Goal: Task Accomplishment & Management: Use online tool/utility

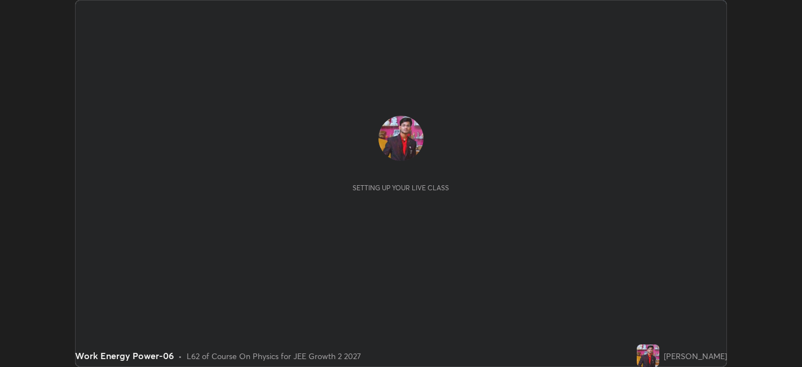
scroll to position [367, 802]
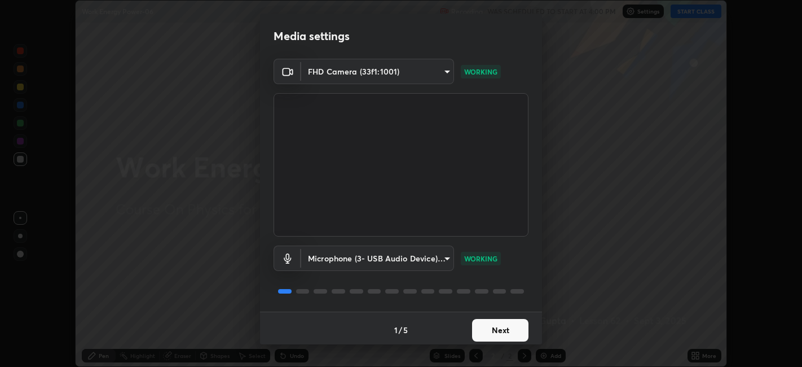
click at [489, 329] on button "Next" at bounding box center [500, 330] width 56 height 23
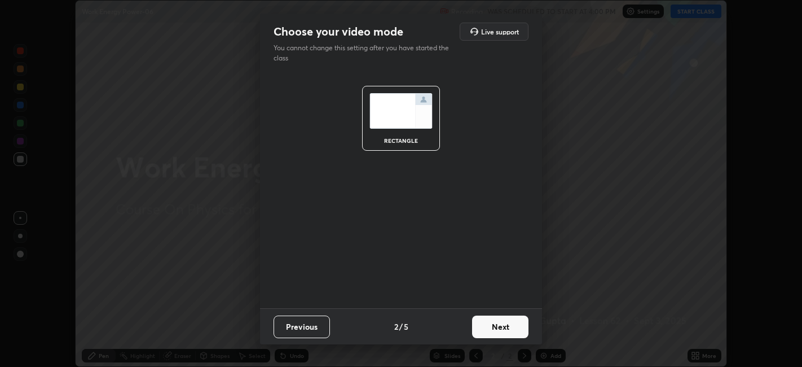
click at [492, 332] on button "Next" at bounding box center [500, 326] width 56 height 23
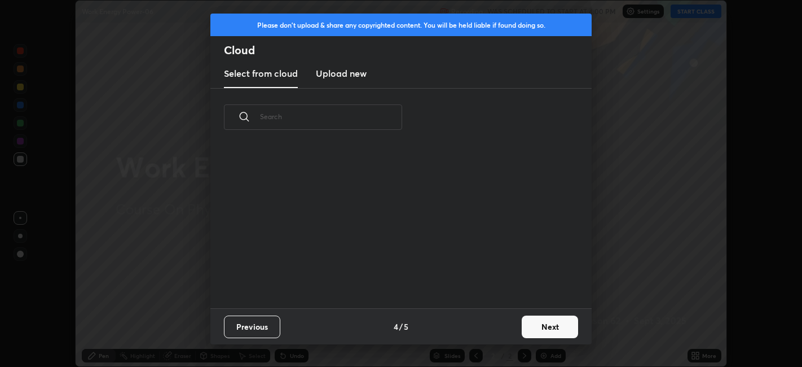
click at [499, 332] on div "Previous 4 / 5 Next" at bounding box center [400, 326] width 381 height 36
click at [544, 332] on button "Next" at bounding box center [550, 326] width 56 height 23
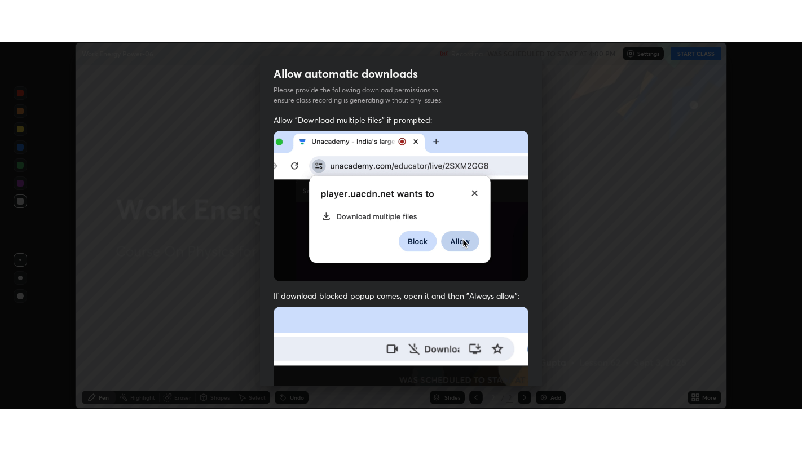
scroll to position [233, 0]
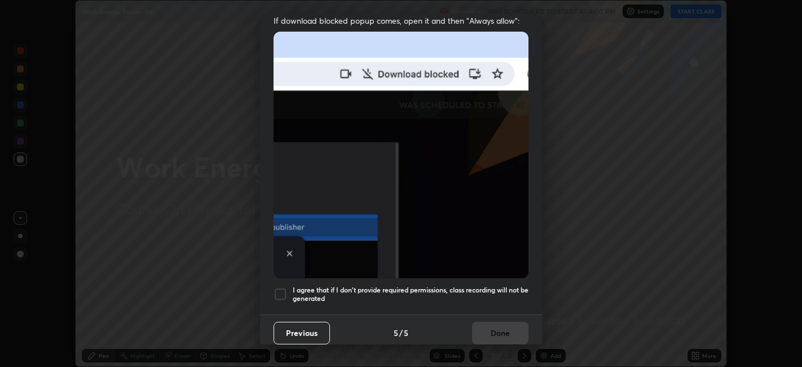
click at [306, 287] on h5 "I agree that if I don't provide required permissions, class recording will not …" at bounding box center [411, 293] width 236 height 17
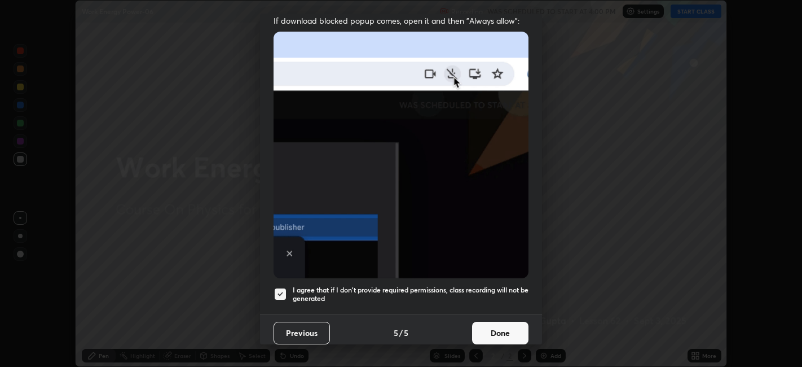
click at [494, 331] on button "Done" at bounding box center [500, 333] width 56 height 23
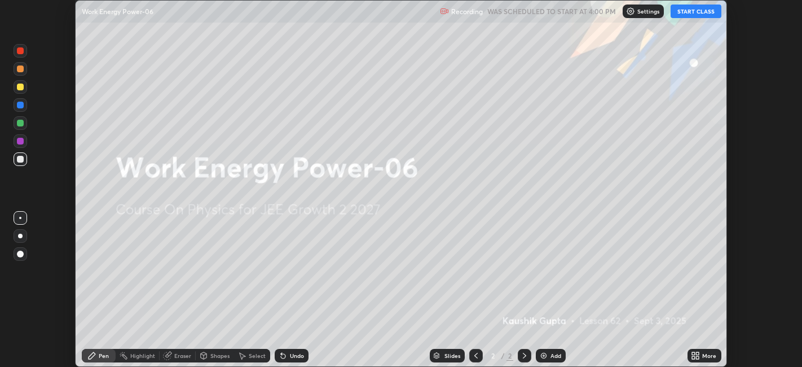
click at [698, 353] on icon at bounding box center [698, 353] width 3 height 3
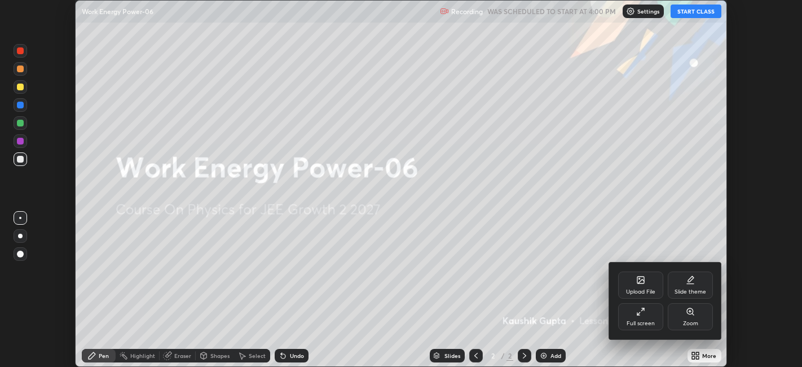
click at [639, 309] on icon at bounding box center [640, 311] width 9 height 9
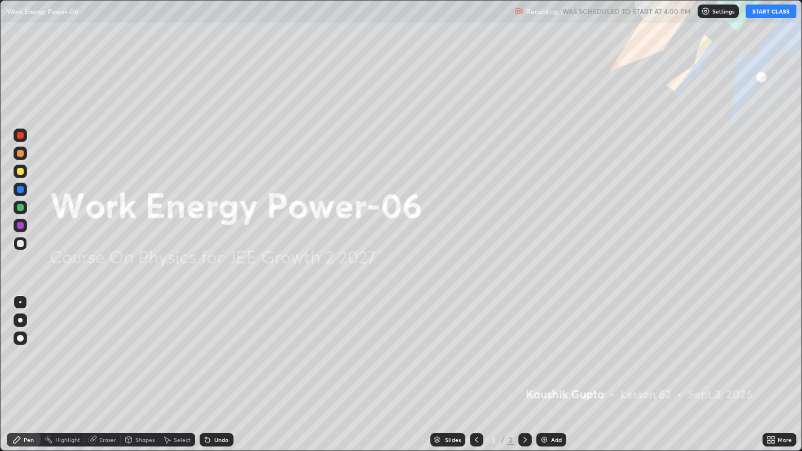
scroll to position [451, 802]
click at [762, 15] on button "START CLASS" at bounding box center [771, 12] width 51 height 14
click at [769, 366] on icon at bounding box center [769, 442] width 3 height 3
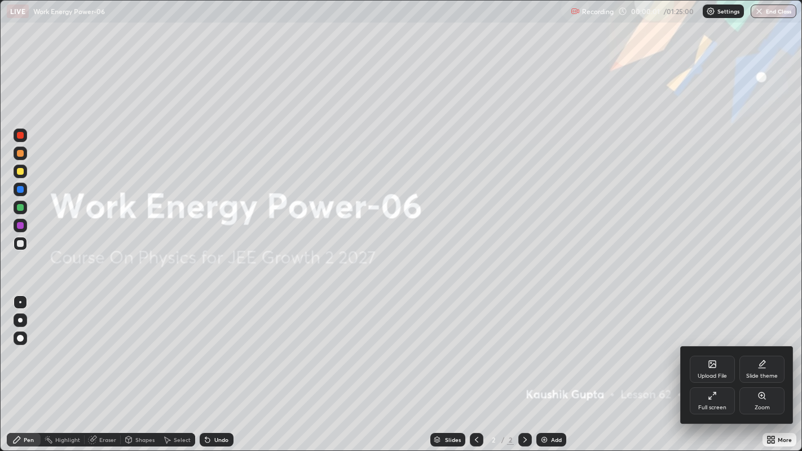
click at [706, 366] on div "Upload File" at bounding box center [712, 376] width 29 height 6
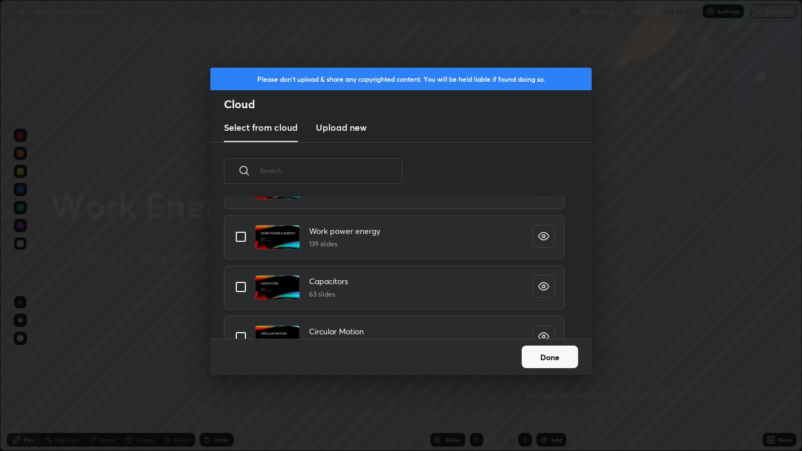
scroll to position [309, 0]
click at [234, 235] on input "grid" at bounding box center [241, 236] width 24 height 24
checkbox input "true"
click at [559, 355] on button "Done" at bounding box center [550, 357] width 56 height 23
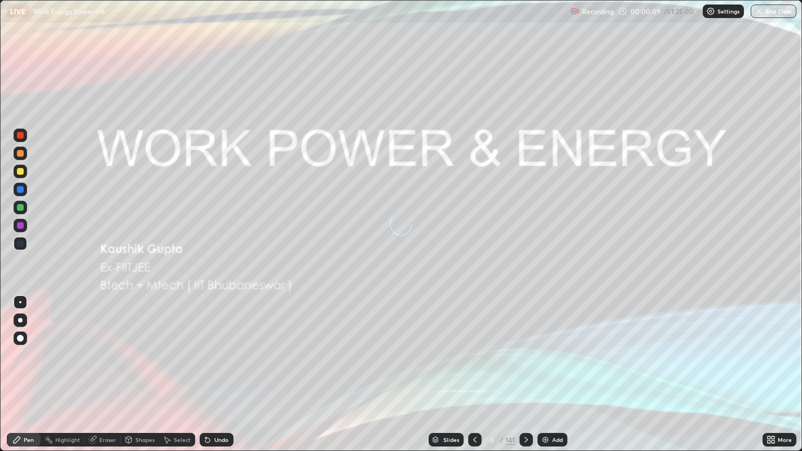
click at [443, 366] on div "Slides" at bounding box center [451, 440] width 16 height 6
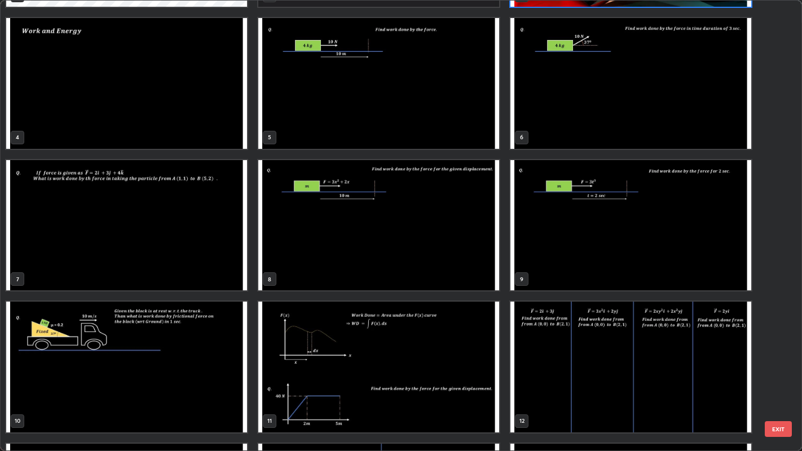
scroll to position [130, 0]
click at [437, 241] on img "grid" at bounding box center [378, 225] width 241 height 130
click at [442, 243] on img "grid" at bounding box center [378, 225] width 241 height 130
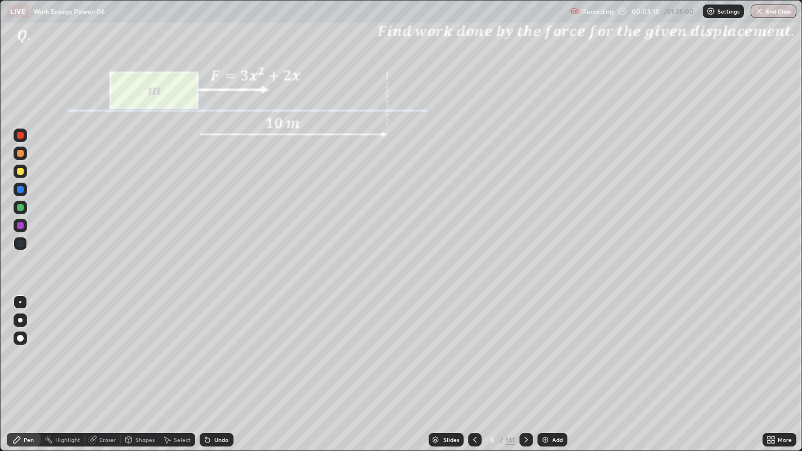
click at [23, 172] on div at bounding box center [20, 171] width 7 height 7
click at [523, 366] on div at bounding box center [527, 440] width 14 height 14
click at [109, 366] on div "Eraser" at bounding box center [107, 440] width 17 height 6
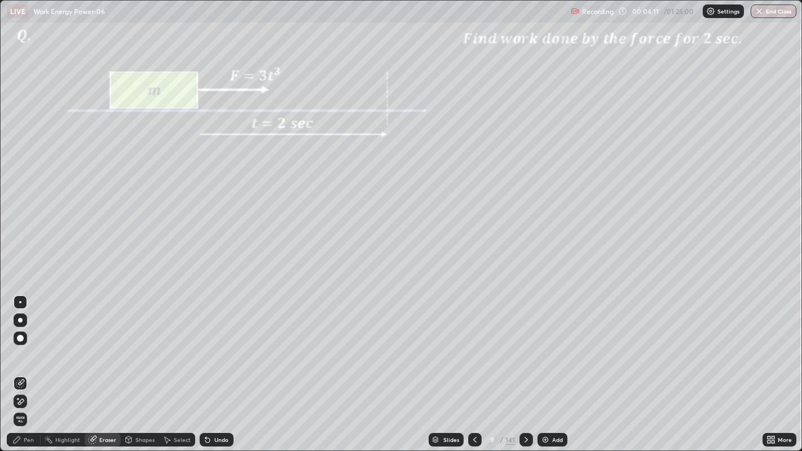
click at [25, 366] on div "Pen" at bounding box center [29, 440] width 10 height 6
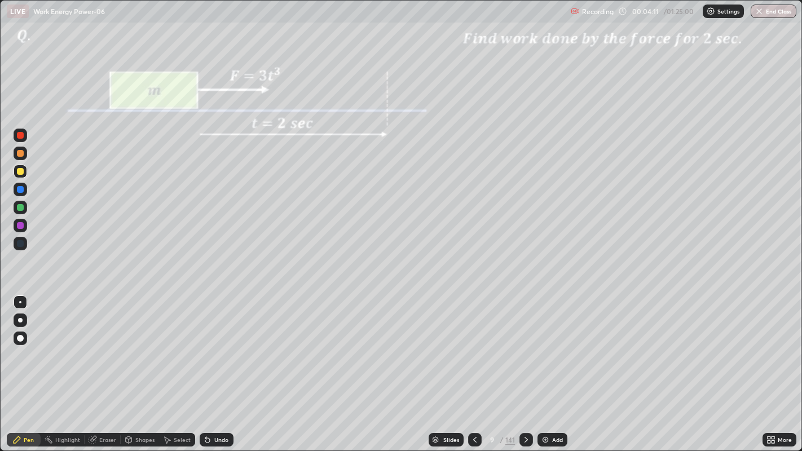
click at [21, 243] on div at bounding box center [20, 243] width 7 height 7
click at [20, 172] on div at bounding box center [20, 171] width 7 height 7
click at [225, 366] on div "Undo" at bounding box center [217, 440] width 34 height 14
click at [217, 366] on div "Undo" at bounding box center [217, 440] width 34 height 14
click at [210, 366] on icon at bounding box center [207, 440] width 9 height 9
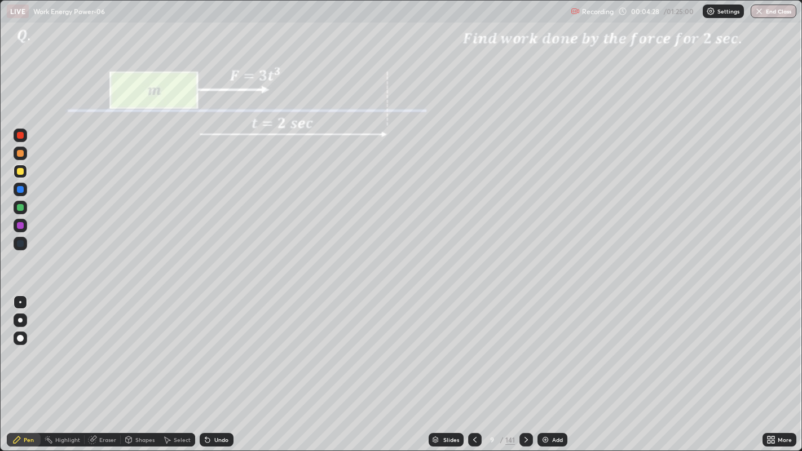
click at [23, 136] on div at bounding box center [20, 135] width 7 height 7
click at [23, 172] on div at bounding box center [20, 171] width 7 height 7
click at [21, 138] on div at bounding box center [20, 135] width 7 height 7
click at [21, 170] on div at bounding box center [20, 171] width 7 height 7
click at [19, 192] on div at bounding box center [20, 189] width 7 height 7
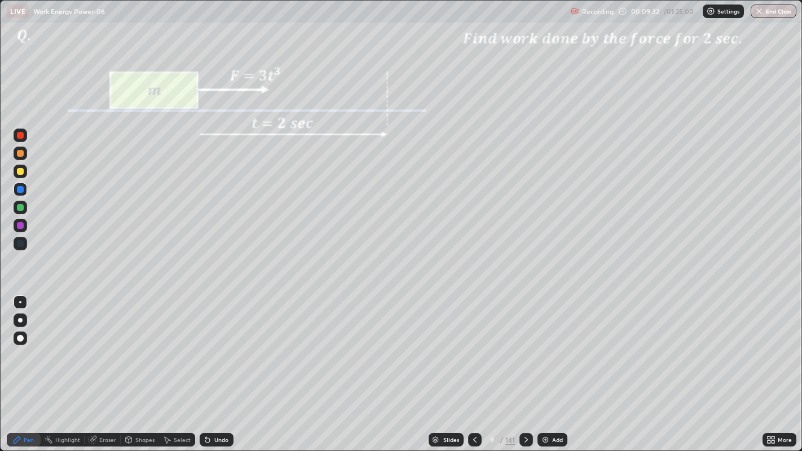
click at [222, 366] on div "Undo" at bounding box center [221, 440] width 14 height 6
click at [223, 366] on div "Undo" at bounding box center [221, 440] width 14 height 6
click at [224, 366] on div "Undo" at bounding box center [221, 440] width 14 height 6
click at [222, 366] on div "Undo" at bounding box center [221, 440] width 14 height 6
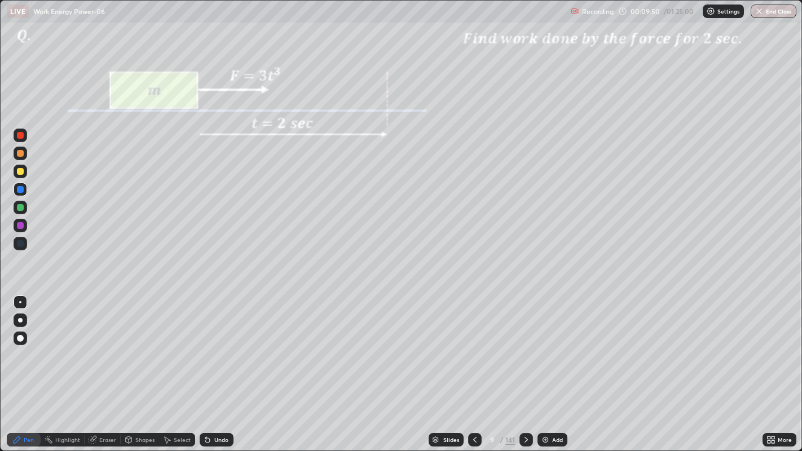
click at [19, 172] on div at bounding box center [20, 171] width 7 height 7
click at [556, 366] on div "Add" at bounding box center [557, 440] width 11 height 6
click at [449, 366] on div "Slides" at bounding box center [451, 440] width 16 height 6
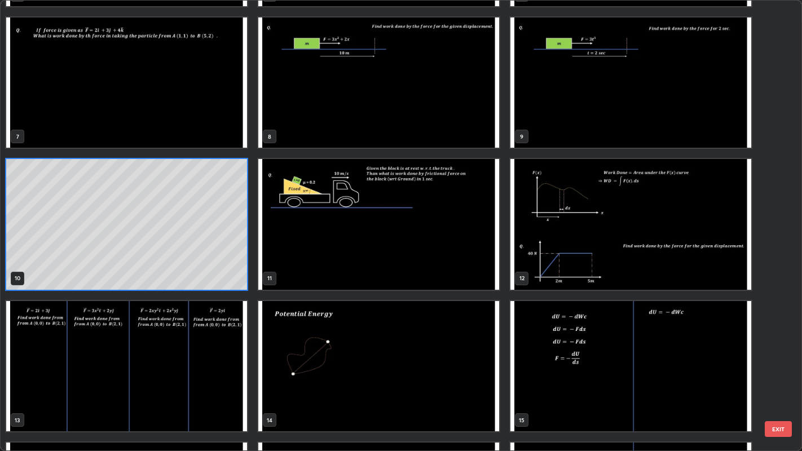
scroll to position [275, 0]
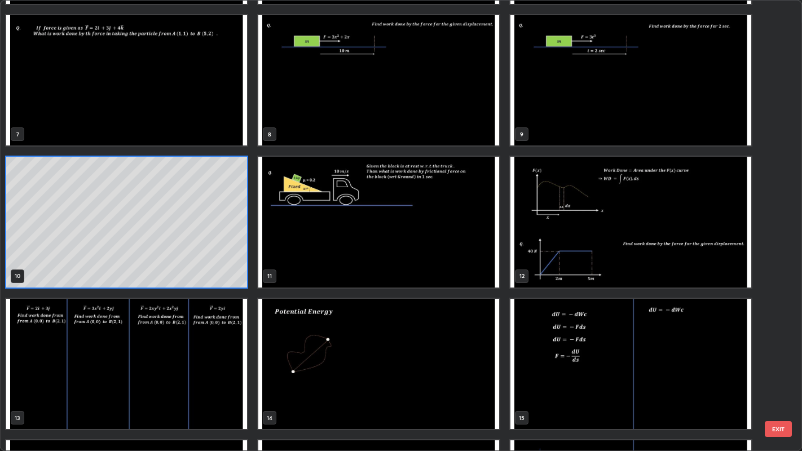
click at [459, 267] on img "grid" at bounding box center [378, 222] width 241 height 130
click at [458, 267] on img "grid" at bounding box center [378, 222] width 241 height 130
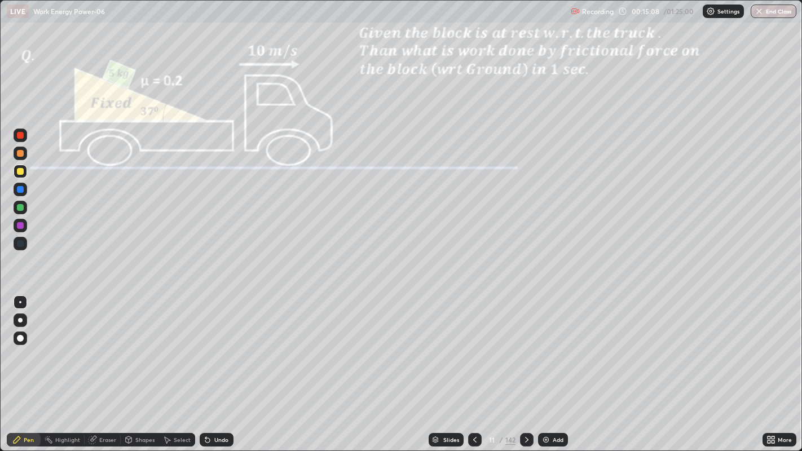
click at [25, 138] on div at bounding box center [21, 136] width 14 height 14
click at [20, 226] on div at bounding box center [20, 225] width 7 height 7
click at [216, 366] on div "Undo" at bounding box center [221, 440] width 14 height 6
click at [217, 366] on div "Undo" at bounding box center [217, 440] width 34 height 14
click at [219, 366] on div "Undo" at bounding box center [221, 440] width 14 height 6
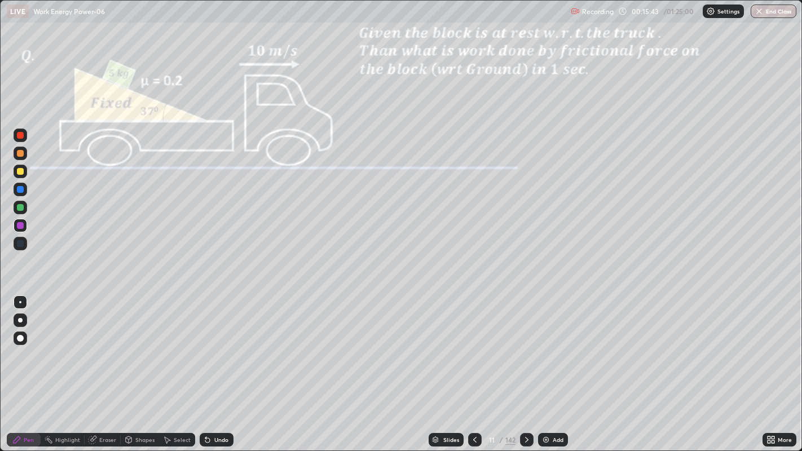
click at [210, 366] on icon at bounding box center [207, 440] width 9 height 9
click at [20, 136] on div at bounding box center [20, 135] width 7 height 7
click at [213, 366] on div "Undo" at bounding box center [217, 440] width 34 height 14
click at [94, 366] on icon at bounding box center [93, 439] width 6 height 6
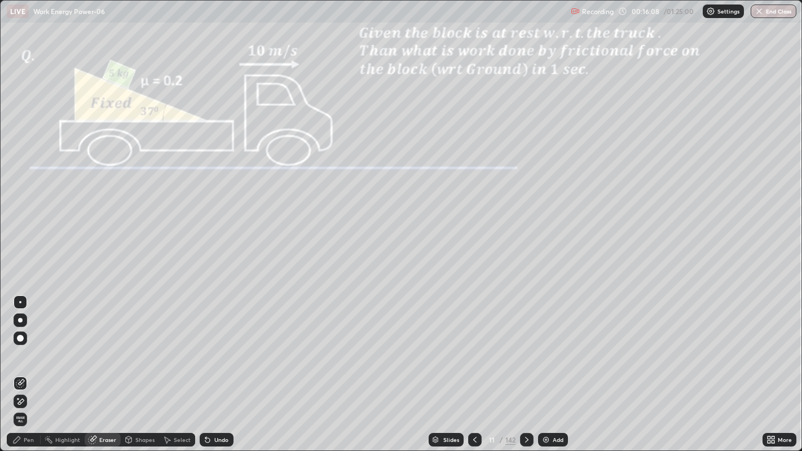
click at [25, 366] on div "Pen" at bounding box center [29, 440] width 10 height 6
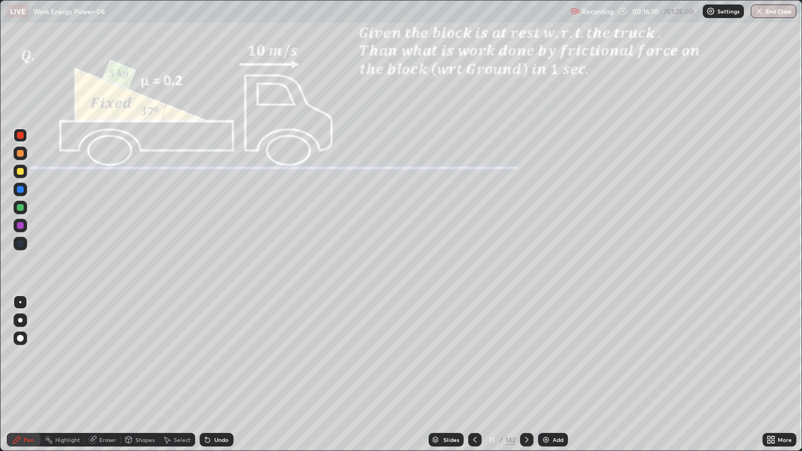
click at [21, 244] on div at bounding box center [20, 243] width 7 height 7
click at [20, 136] on div at bounding box center [20, 135] width 7 height 7
click at [213, 366] on div "Undo" at bounding box center [217, 440] width 34 height 14
click at [206, 366] on icon at bounding box center [207, 440] width 5 height 5
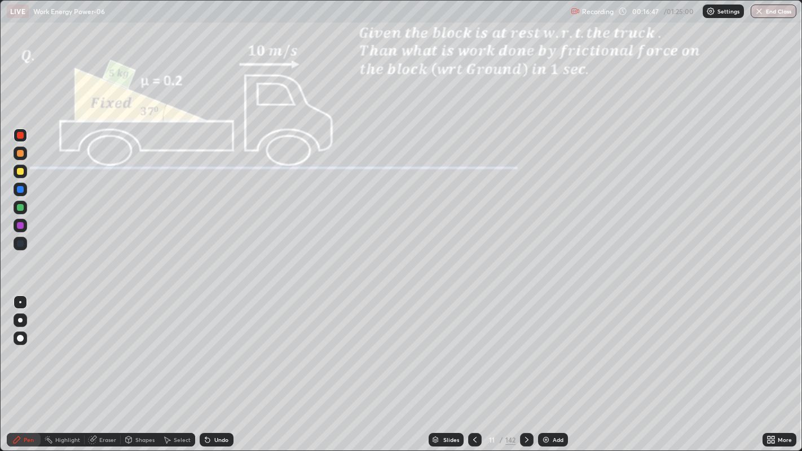
click at [211, 366] on div "Undo" at bounding box center [217, 440] width 34 height 14
click at [214, 366] on div "Undo" at bounding box center [221, 440] width 14 height 6
click at [216, 366] on div "Undo" at bounding box center [217, 440] width 34 height 14
click at [98, 366] on div "Eraser" at bounding box center [103, 440] width 36 height 14
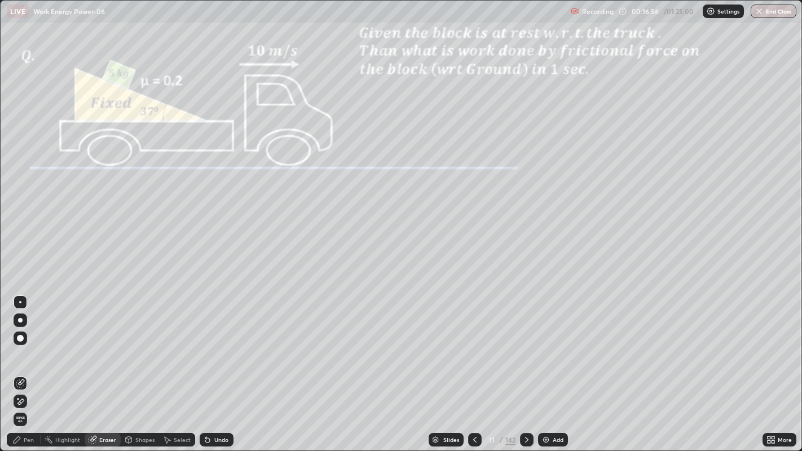
click at [28, 366] on div "Pen" at bounding box center [29, 440] width 10 height 6
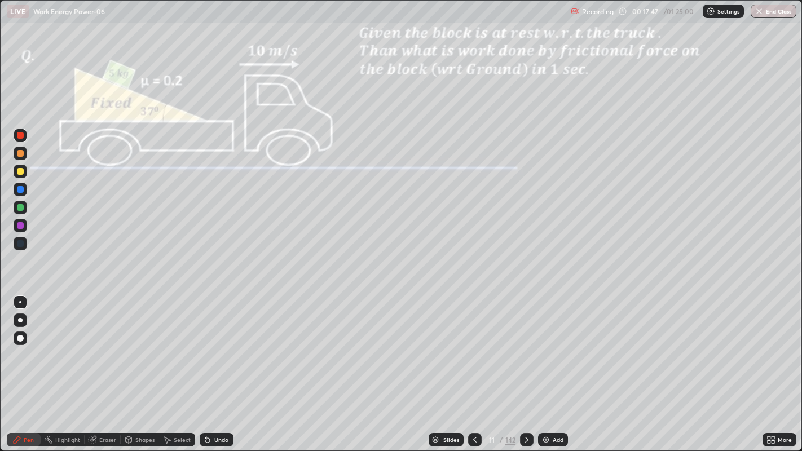
click at [23, 206] on div at bounding box center [20, 207] width 7 height 7
click at [19, 190] on div at bounding box center [20, 189] width 7 height 7
click at [99, 366] on div "Eraser" at bounding box center [107, 440] width 17 height 6
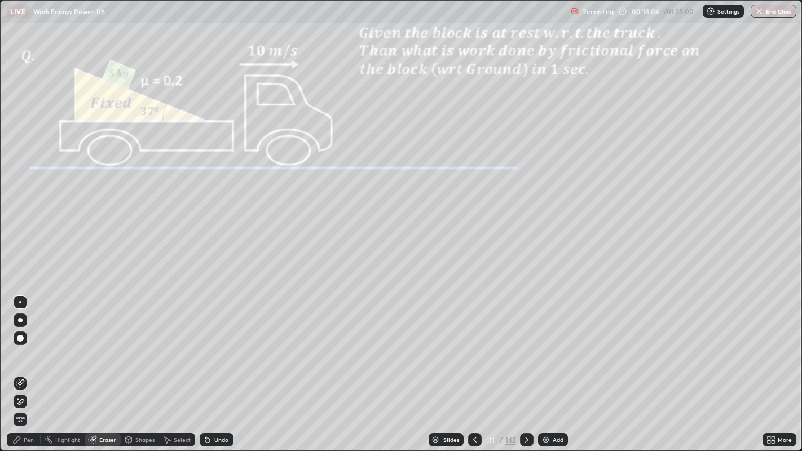
click at [19, 366] on span "Erase all" at bounding box center [20, 419] width 12 height 7
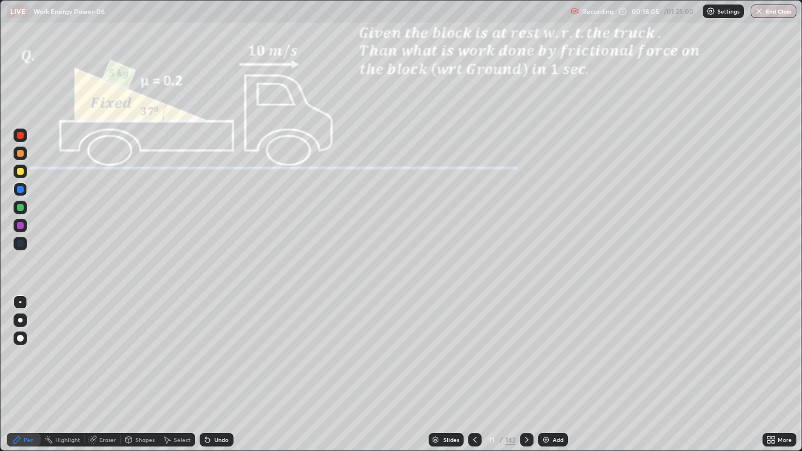
click at [19, 366] on div "Pen" at bounding box center [24, 440] width 34 height 14
click at [23, 134] on div at bounding box center [20, 135] width 7 height 7
click at [206, 366] on icon at bounding box center [207, 440] width 5 height 5
click at [213, 366] on div "Undo" at bounding box center [217, 440] width 34 height 14
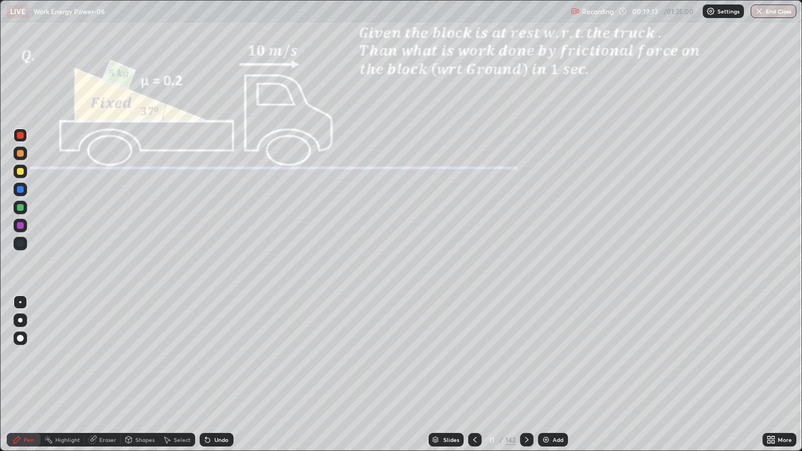
click at [213, 366] on div "Undo" at bounding box center [217, 440] width 34 height 14
click at [20, 226] on div at bounding box center [20, 225] width 7 height 7
click at [21, 135] on div at bounding box center [20, 135] width 7 height 7
click at [205, 366] on icon at bounding box center [205, 437] width 1 height 1
click at [212, 366] on div "Undo" at bounding box center [217, 440] width 34 height 14
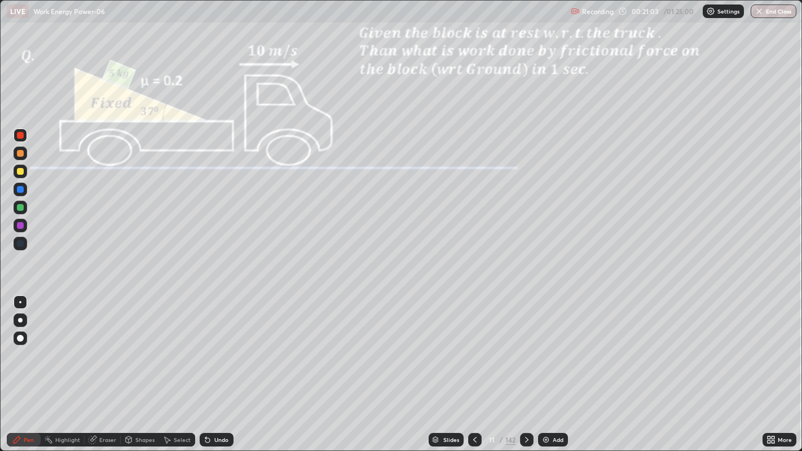
click at [210, 366] on icon at bounding box center [207, 440] width 9 height 9
click at [20, 173] on div at bounding box center [20, 171] width 7 height 7
click at [17, 224] on div at bounding box center [20, 225] width 7 height 7
click at [21, 192] on div at bounding box center [20, 189] width 7 height 7
click at [20, 135] on div at bounding box center [20, 135] width 7 height 7
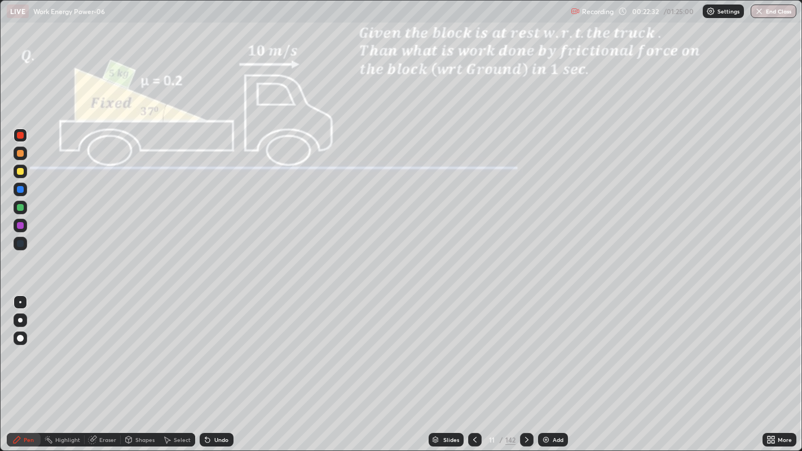
click at [20, 207] on div at bounding box center [20, 207] width 7 height 7
click at [21, 171] on div at bounding box center [20, 171] width 7 height 7
click at [20, 190] on div at bounding box center [20, 189] width 7 height 7
click at [23, 138] on div at bounding box center [20, 135] width 7 height 7
click at [221, 366] on div "Undo" at bounding box center [221, 440] width 14 height 6
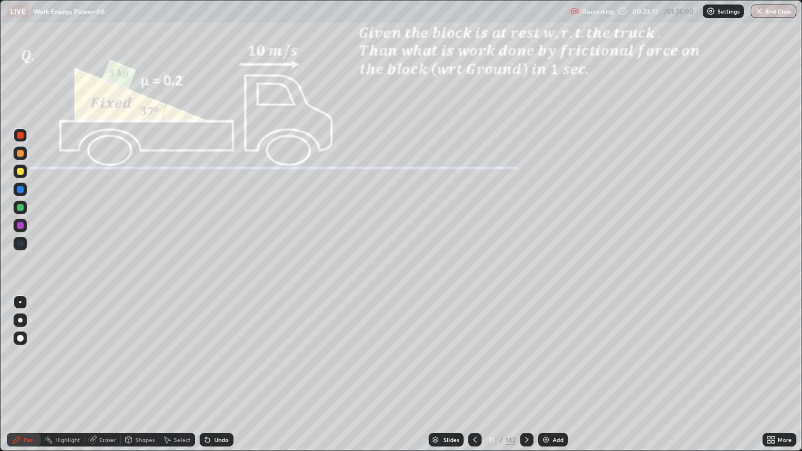
click at [222, 366] on div "Undo" at bounding box center [221, 440] width 14 height 6
click at [20, 208] on div at bounding box center [20, 207] width 7 height 7
click at [23, 156] on div at bounding box center [21, 154] width 14 height 14
click at [434, 366] on icon at bounding box center [436, 442] width 6 height 2
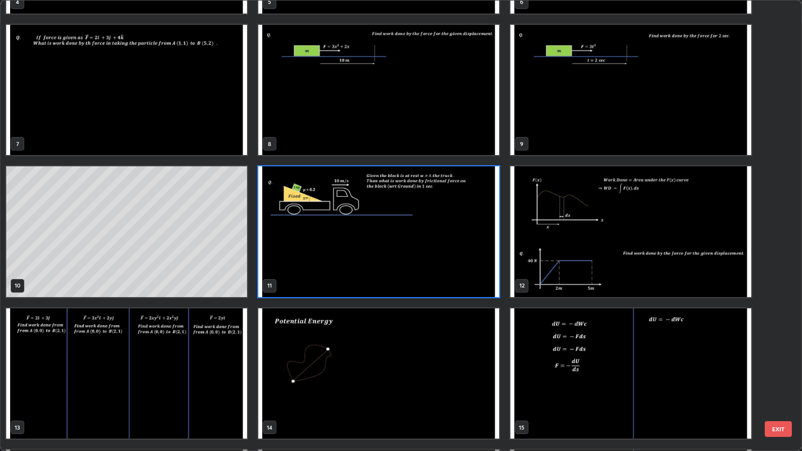
scroll to position [265, 0]
click at [335, 264] on img "grid" at bounding box center [378, 231] width 241 height 130
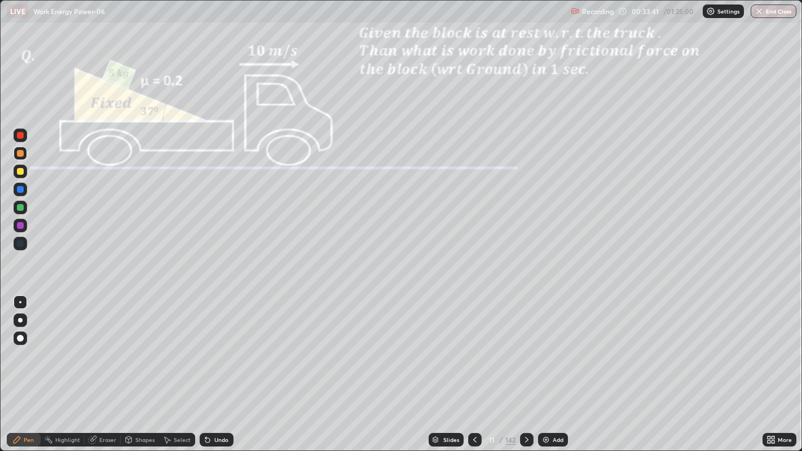
click at [332, 262] on img "grid" at bounding box center [378, 231] width 241 height 130
click at [553, 366] on div "Add" at bounding box center [553, 440] width 30 height 14
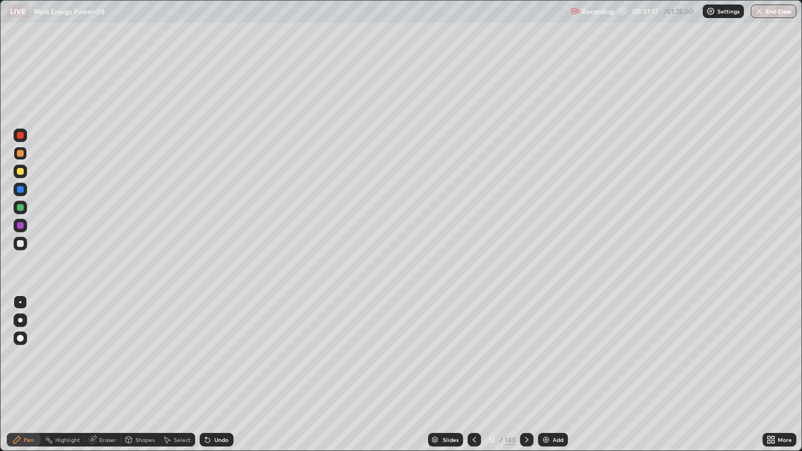
click at [20, 190] on div at bounding box center [20, 189] width 7 height 7
click at [210, 366] on icon at bounding box center [207, 440] width 9 height 9
click at [206, 366] on icon at bounding box center [207, 440] width 5 height 5
click at [212, 366] on div "Undo" at bounding box center [217, 440] width 34 height 14
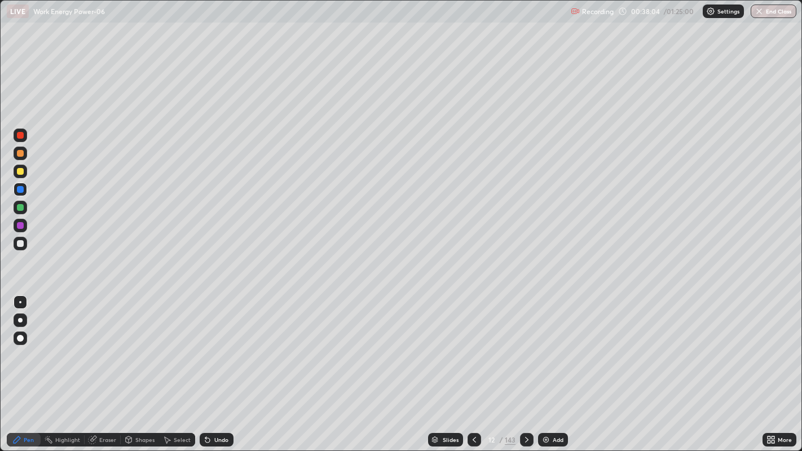
click at [211, 366] on div "Undo" at bounding box center [217, 440] width 34 height 14
click at [206, 366] on icon at bounding box center [207, 440] width 5 height 5
click at [205, 366] on icon at bounding box center [205, 437] width 1 height 1
click at [208, 366] on icon at bounding box center [207, 440] width 5 height 5
click at [206, 366] on icon at bounding box center [207, 440] width 5 height 5
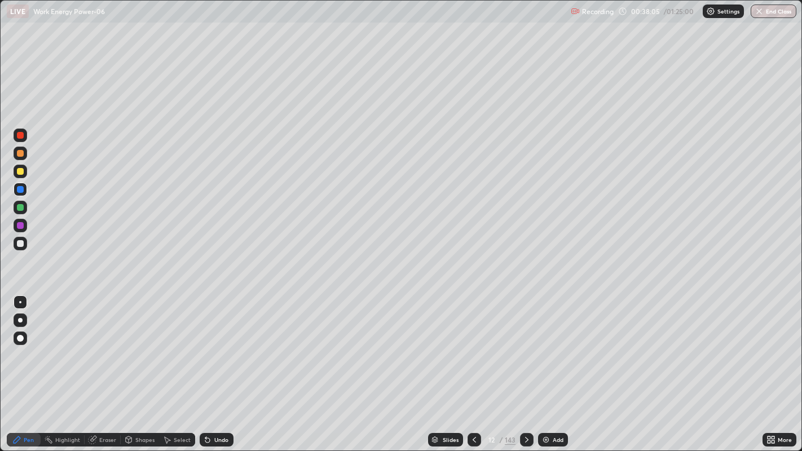
click at [205, 366] on icon at bounding box center [205, 437] width 1 height 1
click at [206, 366] on icon at bounding box center [207, 440] width 5 height 5
click at [210, 366] on icon at bounding box center [207, 440] width 9 height 9
click at [211, 366] on div "Undo" at bounding box center [217, 440] width 34 height 14
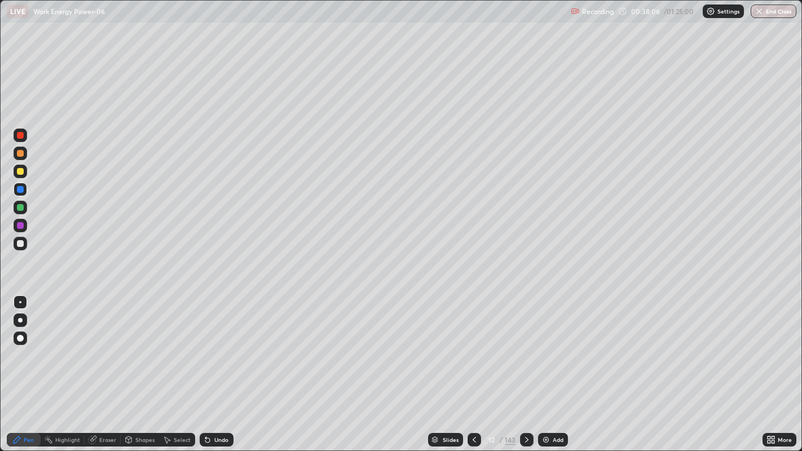
click at [212, 366] on div "Undo" at bounding box center [217, 440] width 34 height 14
click at [214, 366] on div "Undo" at bounding box center [217, 440] width 34 height 14
click at [215, 366] on div "Undo" at bounding box center [217, 440] width 34 height 14
click at [213, 366] on div "Undo" at bounding box center [217, 440] width 34 height 14
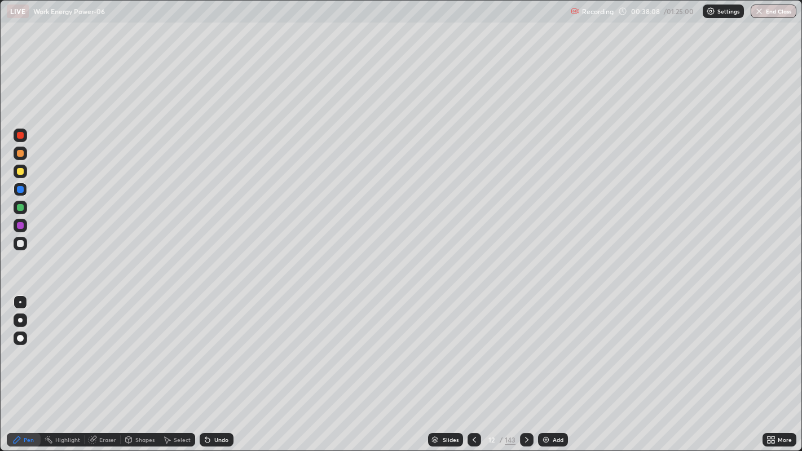
click at [213, 366] on div "Undo" at bounding box center [217, 440] width 34 height 14
click at [140, 366] on div "Shapes" at bounding box center [144, 440] width 19 height 6
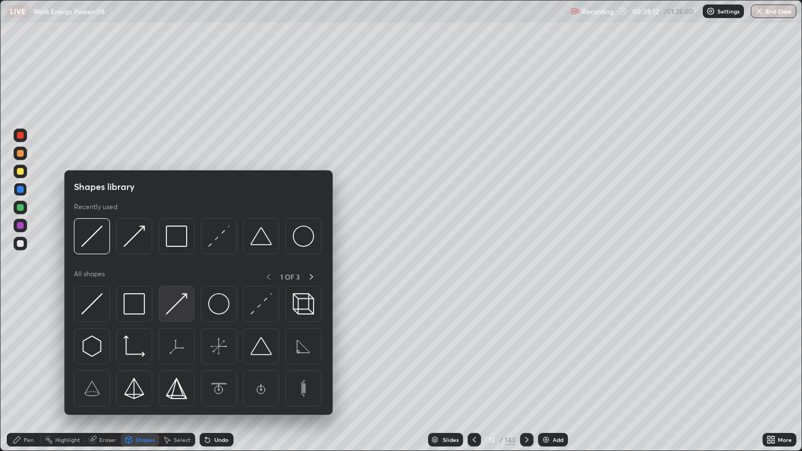
click at [178, 305] on img at bounding box center [176, 303] width 21 height 21
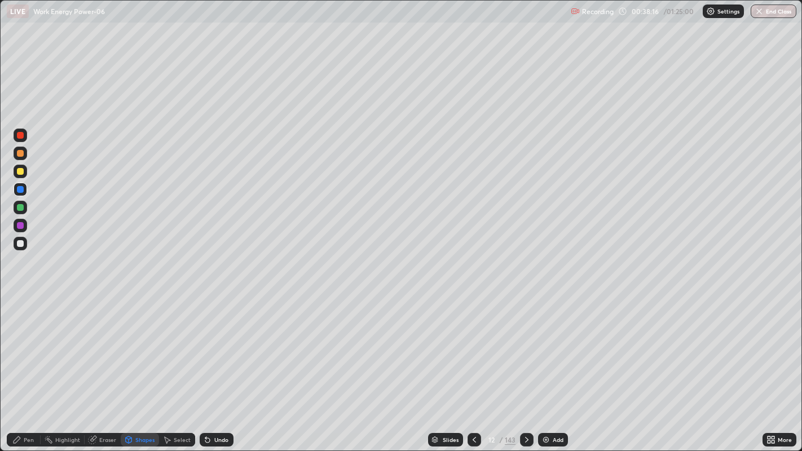
click at [529, 366] on div at bounding box center [527, 440] width 14 height 14
click at [22, 366] on div "Pen" at bounding box center [24, 440] width 34 height 14
click at [19, 226] on div at bounding box center [20, 225] width 7 height 7
click at [218, 366] on div "Undo" at bounding box center [221, 440] width 14 height 6
click at [216, 366] on div "Undo" at bounding box center [221, 440] width 14 height 6
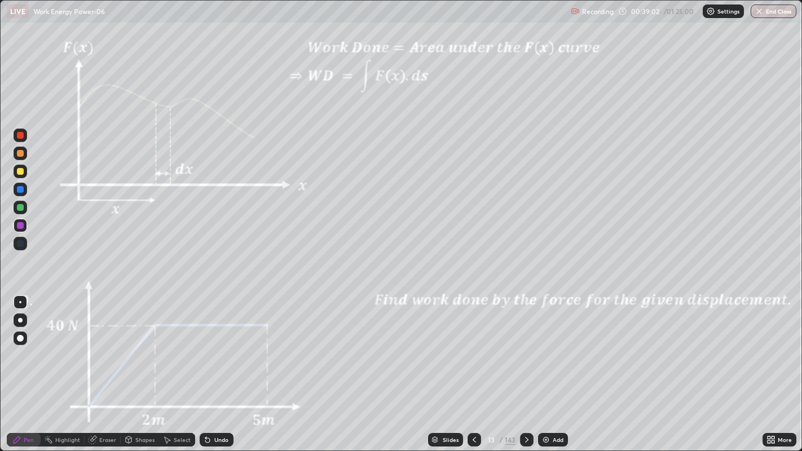
click at [214, 366] on div "Undo" at bounding box center [221, 440] width 14 height 6
click at [212, 366] on div "Undo" at bounding box center [217, 440] width 34 height 14
click at [206, 366] on icon at bounding box center [207, 440] width 5 height 5
click at [20, 172] on div at bounding box center [20, 171] width 7 height 7
click at [20, 222] on div at bounding box center [20, 225] width 7 height 7
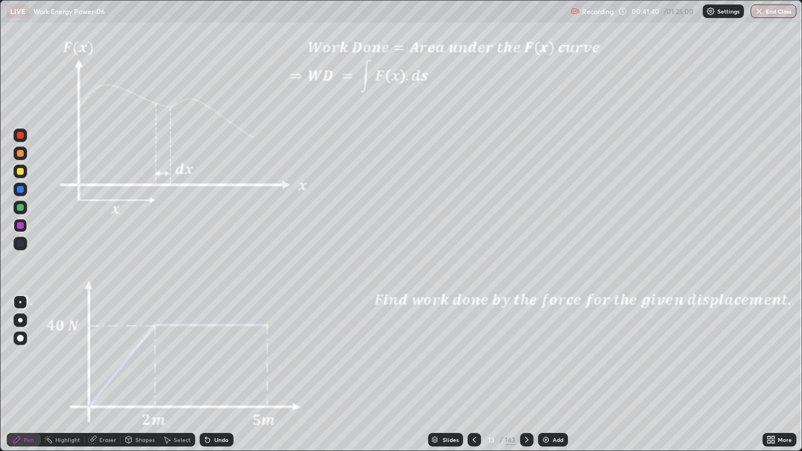
click at [21, 172] on div at bounding box center [20, 171] width 7 height 7
click at [526, 366] on icon at bounding box center [526, 440] width 9 height 9
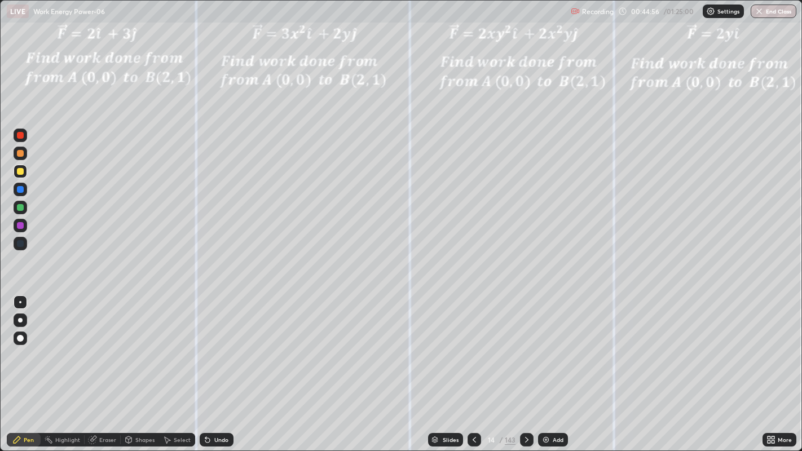
click at [448, 366] on div "Slides" at bounding box center [445, 440] width 35 height 14
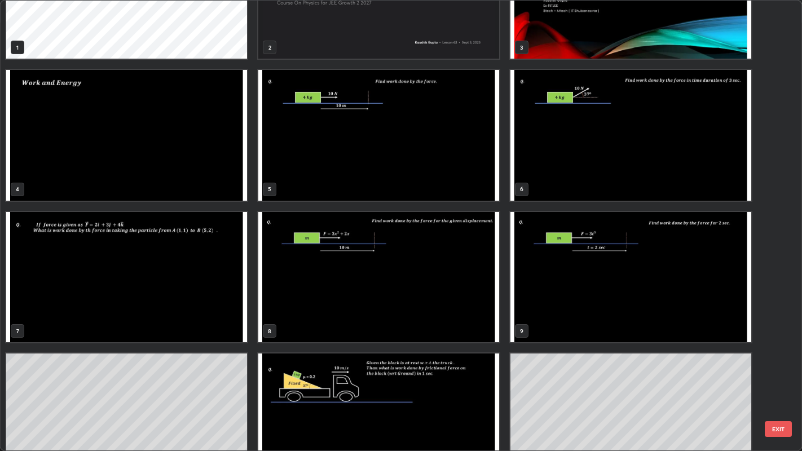
scroll to position [75, 0]
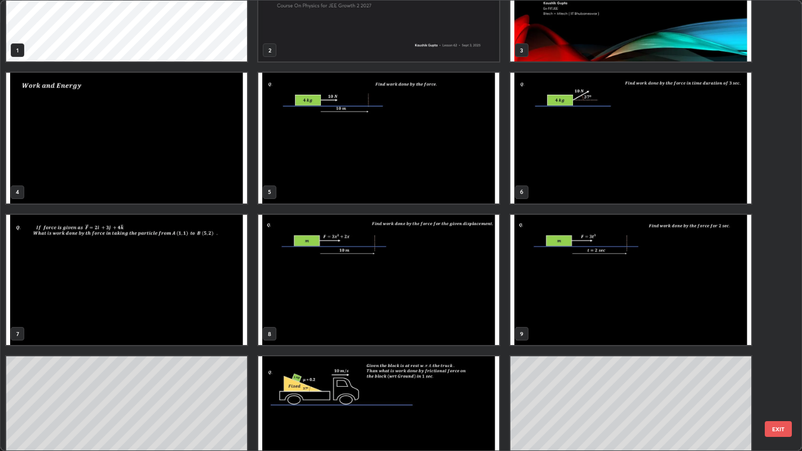
click at [210, 299] on img "grid" at bounding box center [126, 280] width 241 height 130
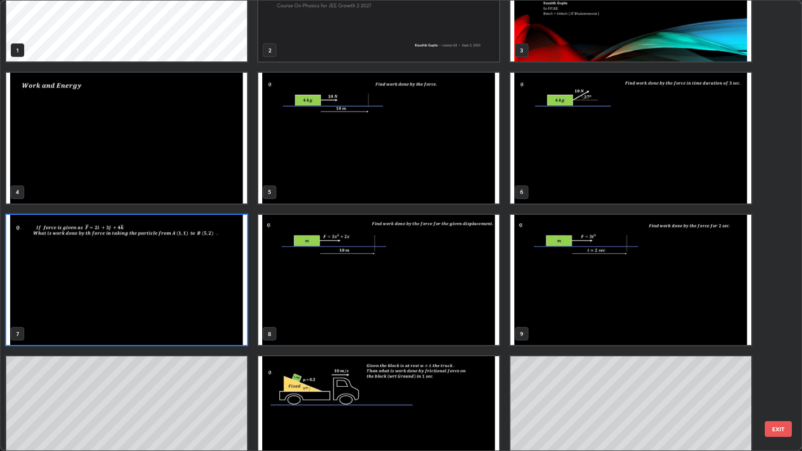
click at [209, 299] on img "grid" at bounding box center [126, 280] width 241 height 130
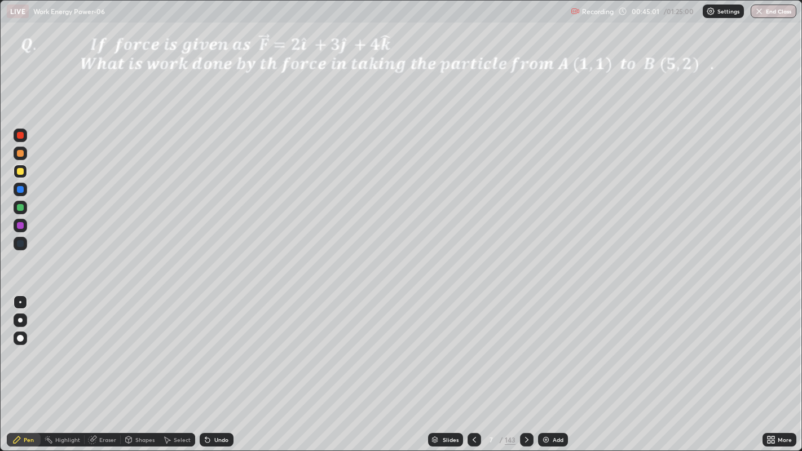
click at [20, 140] on div at bounding box center [21, 136] width 14 height 14
click at [21, 226] on div at bounding box center [20, 225] width 7 height 7
click at [20, 172] on div at bounding box center [20, 171] width 7 height 7
click at [20, 223] on div at bounding box center [20, 225] width 7 height 7
click at [20, 153] on div at bounding box center [20, 153] width 7 height 7
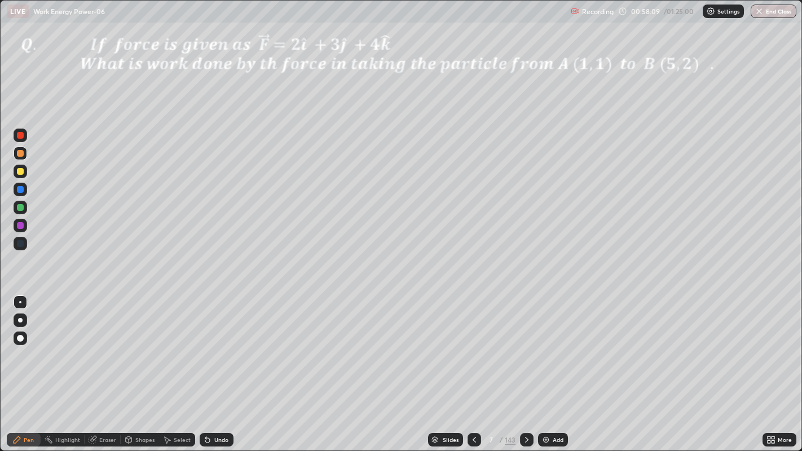
click at [557, 366] on div "Add" at bounding box center [558, 440] width 11 height 6
click at [20, 226] on div at bounding box center [20, 225] width 7 height 7
click at [21, 138] on div at bounding box center [21, 136] width 14 height 14
click at [23, 137] on div at bounding box center [20, 135] width 7 height 7
click at [21, 171] on div at bounding box center [20, 171] width 7 height 7
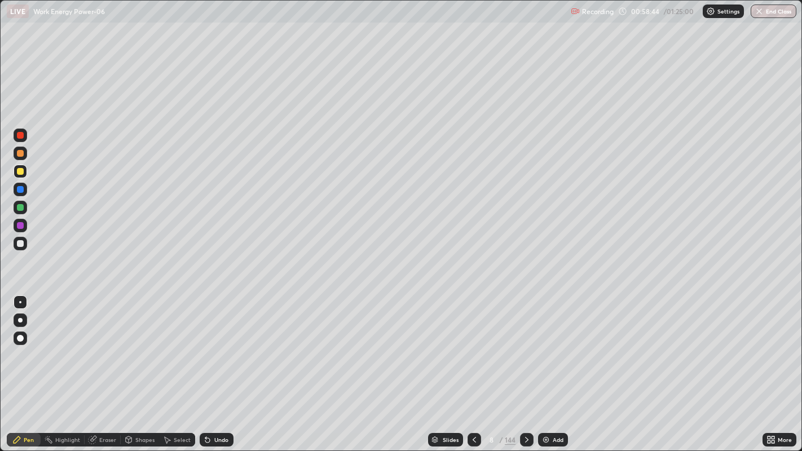
click at [206, 366] on icon at bounding box center [207, 440] width 5 height 5
click at [217, 366] on div "Undo" at bounding box center [221, 440] width 14 height 6
click at [21, 224] on div at bounding box center [20, 225] width 7 height 7
click at [20, 206] on div at bounding box center [20, 207] width 7 height 7
click at [23, 187] on div at bounding box center [20, 189] width 7 height 7
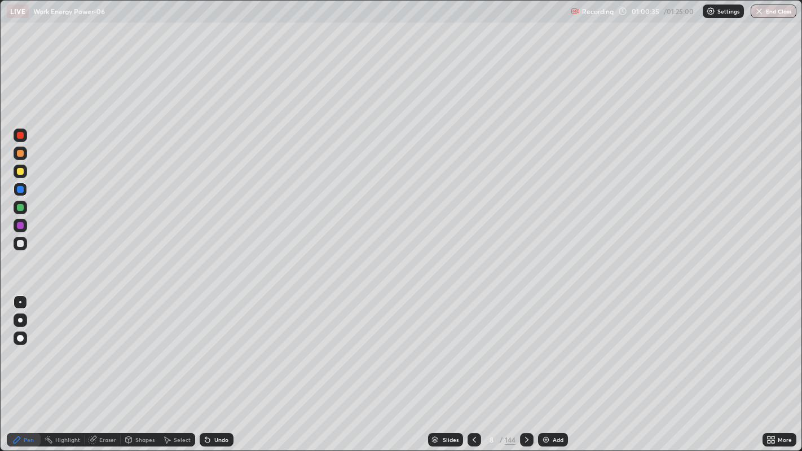
click at [21, 135] on div at bounding box center [20, 135] width 7 height 7
click at [20, 190] on div at bounding box center [20, 189] width 7 height 7
click at [19, 174] on div at bounding box center [20, 171] width 7 height 7
click at [224, 366] on div "Undo" at bounding box center [217, 440] width 34 height 14
click at [223, 366] on div "Undo" at bounding box center [217, 440] width 34 height 14
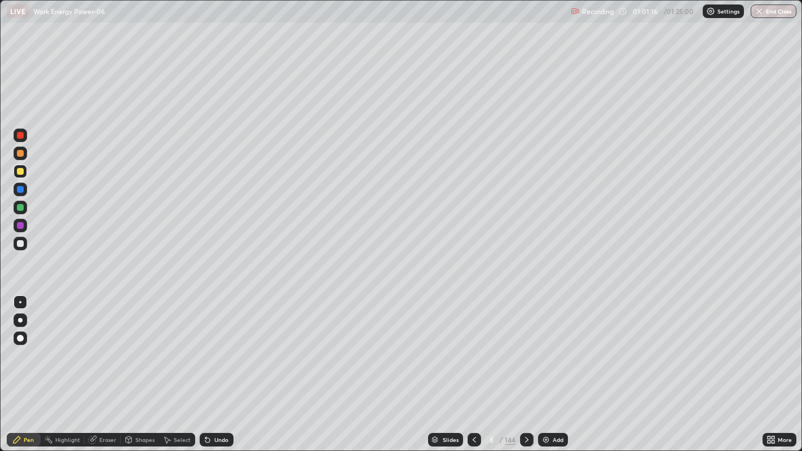
click at [227, 366] on div "Undo" at bounding box center [214, 440] width 38 height 23
click at [21, 226] on div at bounding box center [20, 225] width 7 height 7
click at [23, 157] on div at bounding box center [21, 154] width 14 height 14
click at [556, 366] on div "Add" at bounding box center [558, 440] width 11 height 6
click at [222, 366] on div "Undo" at bounding box center [217, 440] width 34 height 14
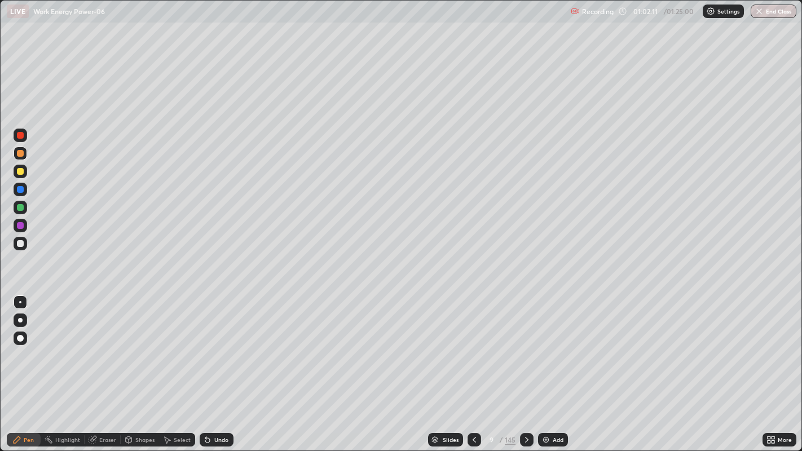
click at [218, 366] on div "Undo" at bounding box center [221, 440] width 14 height 6
click at [222, 366] on div "Undo" at bounding box center [221, 440] width 14 height 6
click at [19, 173] on div at bounding box center [20, 171] width 7 height 7
click at [20, 135] on div at bounding box center [20, 135] width 7 height 7
click at [20, 208] on div at bounding box center [20, 207] width 7 height 7
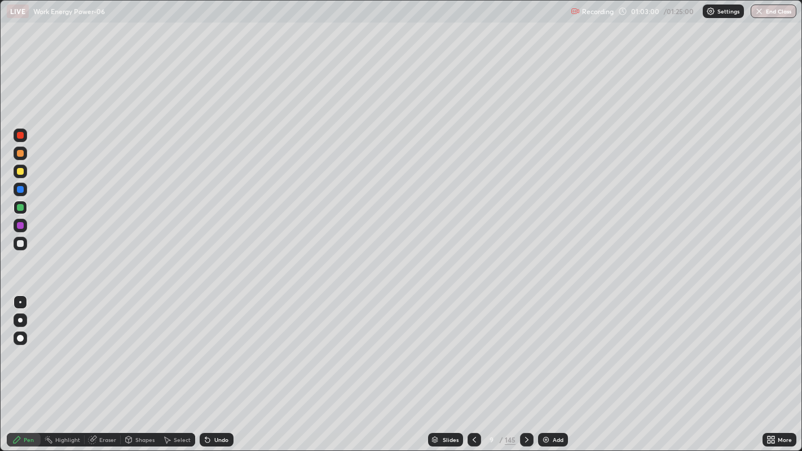
click at [21, 191] on div at bounding box center [20, 189] width 7 height 7
click at [216, 366] on div "Undo" at bounding box center [221, 440] width 14 height 6
click at [219, 366] on div "Undo" at bounding box center [221, 440] width 14 height 6
click at [553, 366] on div "Add" at bounding box center [553, 440] width 30 height 14
click at [19, 206] on div at bounding box center [20, 207] width 7 height 7
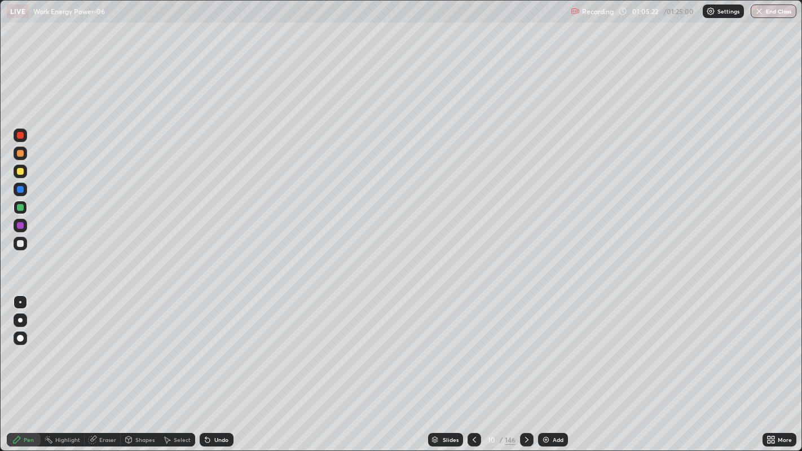
click at [15, 140] on div at bounding box center [21, 136] width 14 height 14
click at [20, 155] on div at bounding box center [20, 153] width 7 height 7
click at [223, 366] on div "Undo" at bounding box center [221, 440] width 14 height 6
click at [212, 366] on div "Undo" at bounding box center [217, 440] width 34 height 14
click at [553, 366] on div "Add" at bounding box center [553, 440] width 30 height 14
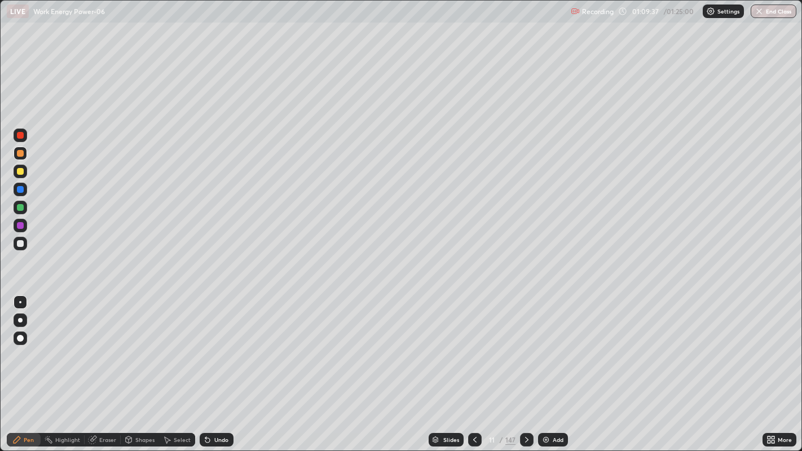
click at [135, 366] on div "Shapes" at bounding box center [144, 440] width 19 height 6
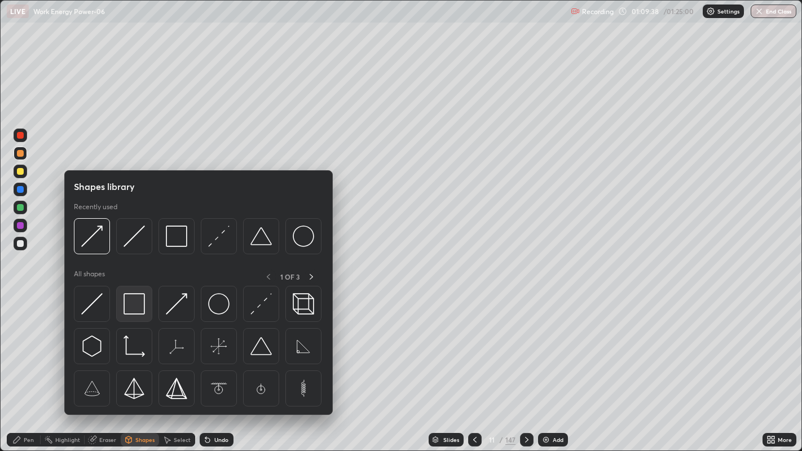
click at [129, 309] on img at bounding box center [134, 303] width 21 height 21
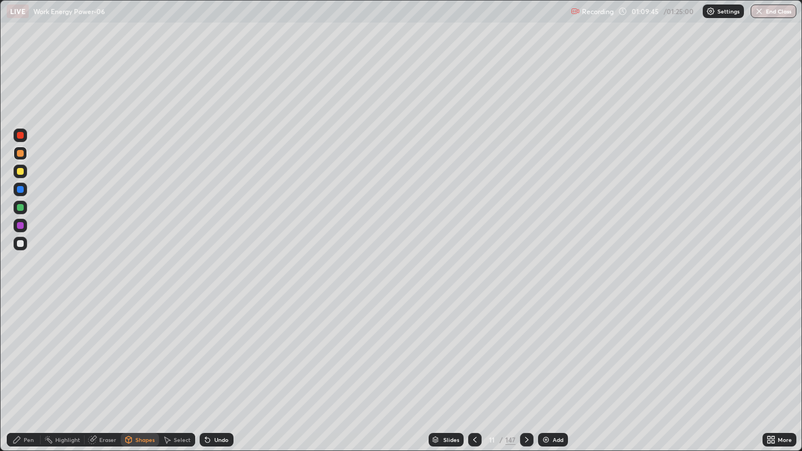
click at [127, 366] on icon at bounding box center [129, 439] width 6 height 2
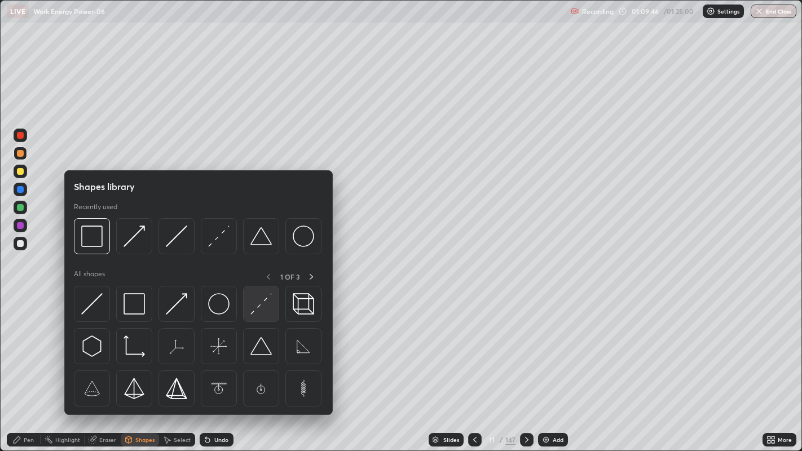
click at [254, 308] on img at bounding box center [260, 303] width 21 height 21
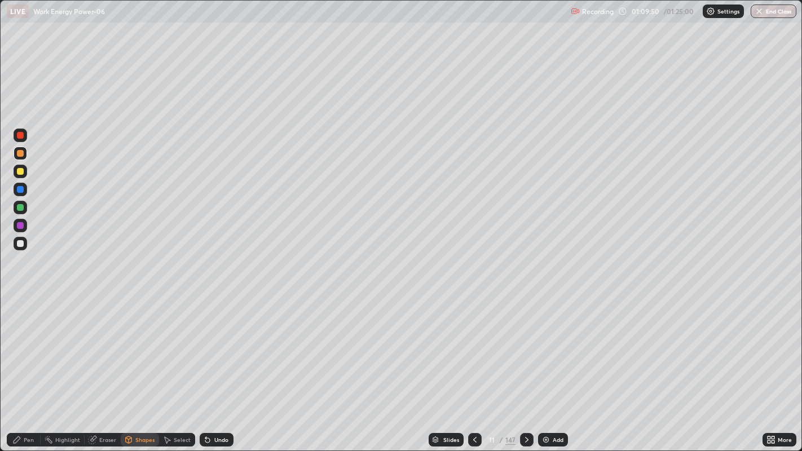
click at [137, 366] on div "Shapes" at bounding box center [144, 440] width 19 height 6
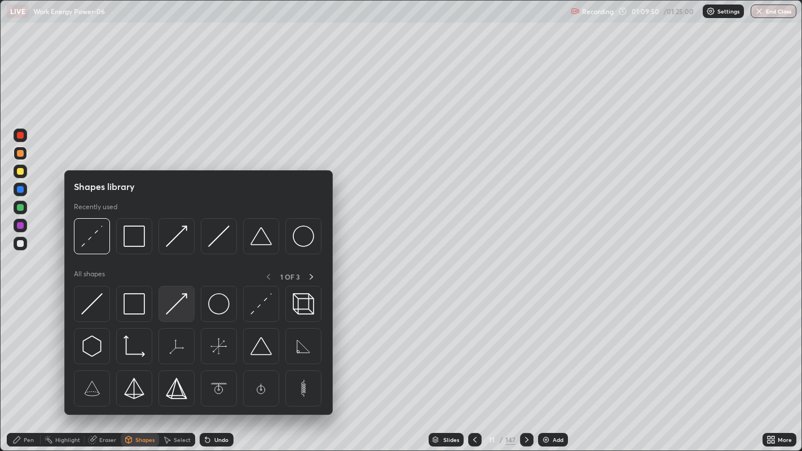
click at [165, 305] on div at bounding box center [177, 304] width 36 height 36
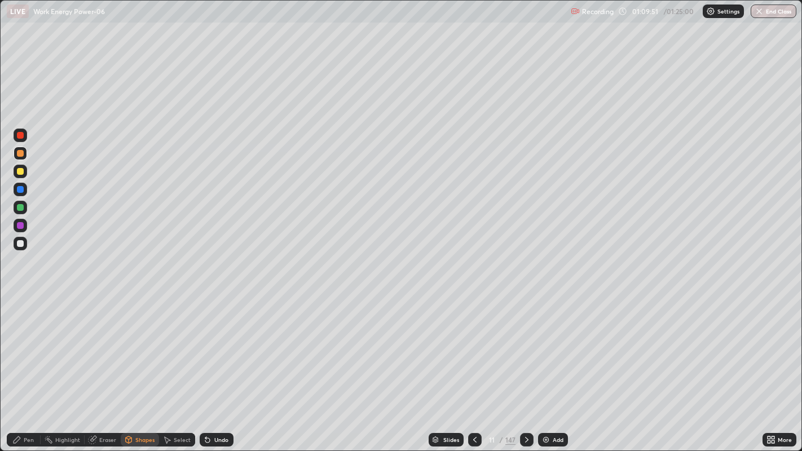
click at [20, 208] on div at bounding box center [20, 207] width 7 height 7
click at [23, 366] on div "Pen" at bounding box center [24, 440] width 34 height 14
click at [20, 136] on div at bounding box center [20, 135] width 7 height 7
click at [19, 188] on div at bounding box center [20, 189] width 7 height 7
click at [21, 135] on div at bounding box center [20, 135] width 7 height 7
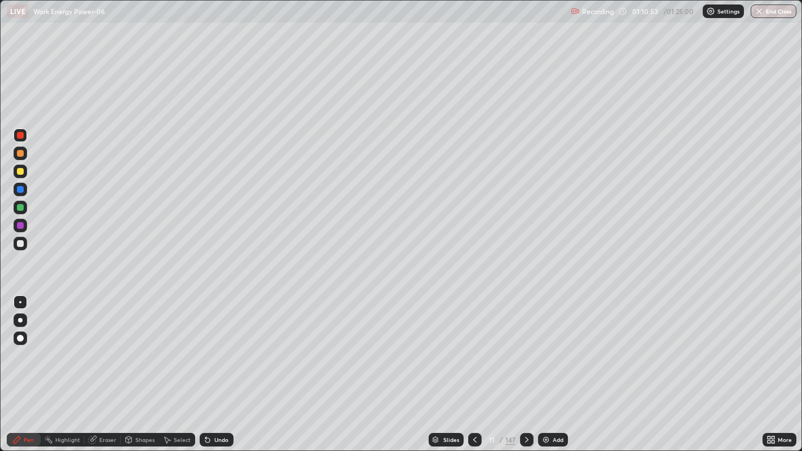
click at [23, 173] on div at bounding box center [20, 171] width 7 height 7
click at [20, 190] on div at bounding box center [20, 189] width 7 height 7
click at [19, 140] on div at bounding box center [21, 136] width 14 height 14
click at [93, 366] on icon at bounding box center [92, 440] width 7 height 7
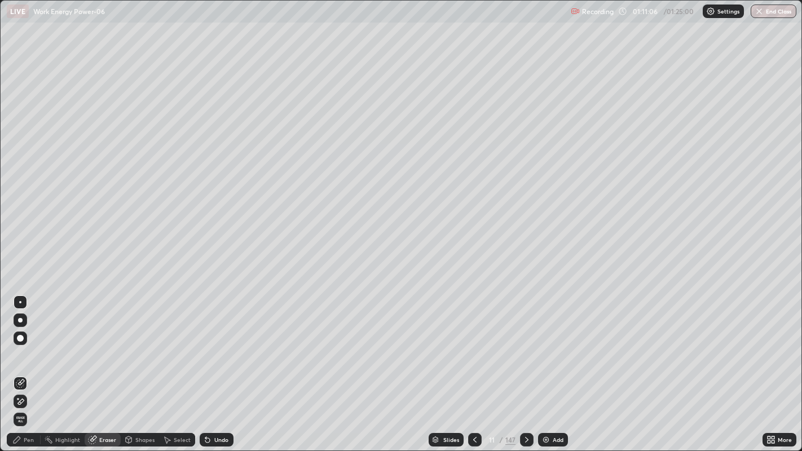
click at [214, 366] on div "Undo" at bounding box center [221, 440] width 14 height 6
click at [24, 366] on div "Pen" at bounding box center [29, 440] width 10 height 6
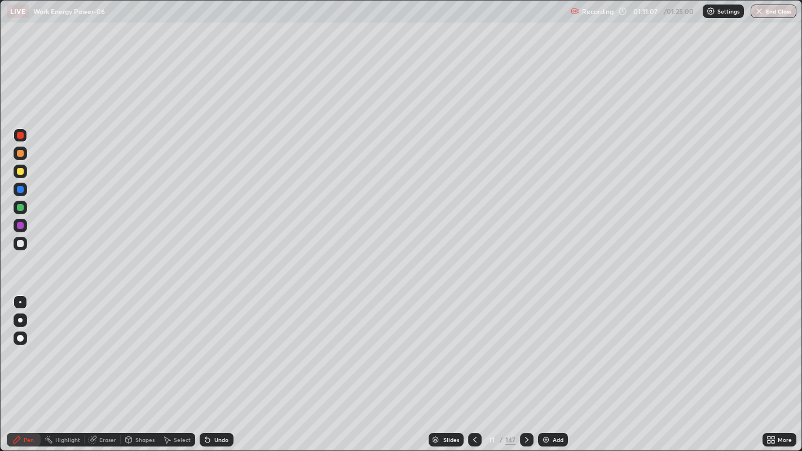
click at [21, 227] on div at bounding box center [20, 225] width 7 height 7
click at [23, 189] on div at bounding box center [20, 189] width 7 height 7
click at [19, 174] on div at bounding box center [20, 171] width 7 height 7
click at [547, 366] on img at bounding box center [546, 440] width 9 height 9
click at [21, 137] on div at bounding box center [20, 135] width 7 height 7
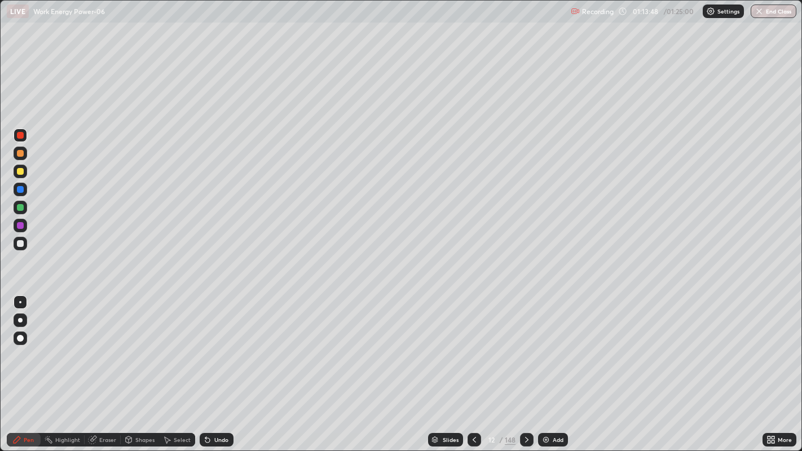
click at [22, 206] on div at bounding box center [20, 207] width 7 height 7
click at [225, 366] on div "Undo" at bounding box center [221, 440] width 14 height 6
click at [223, 366] on div "Undo" at bounding box center [221, 440] width 14 height 6
click at [218, 366] on div "Undo" at bounding box center [221, 440] width 14 height 6
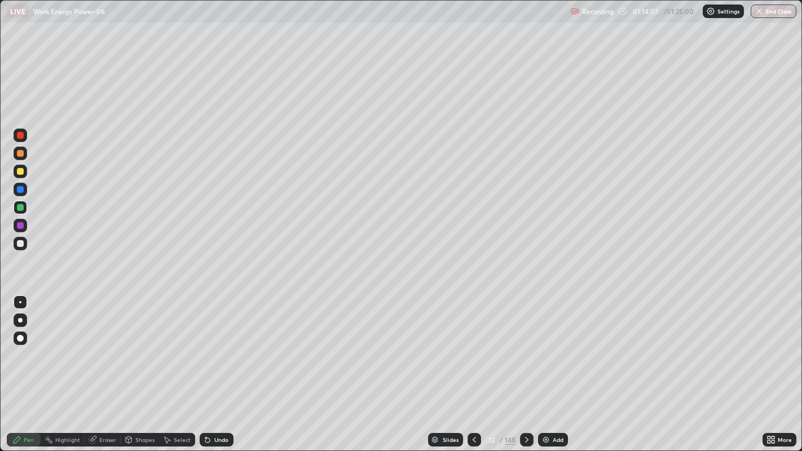
click at [218, 366] on div "Undo" at bounding box center [221, 440] width 14 height 6
click at [215, 366] on div "Undo" at bounding box center [217, 440] width 34 height 14
click at [206, 366] on icon at bounding box center [207, 440] width 5 height 5
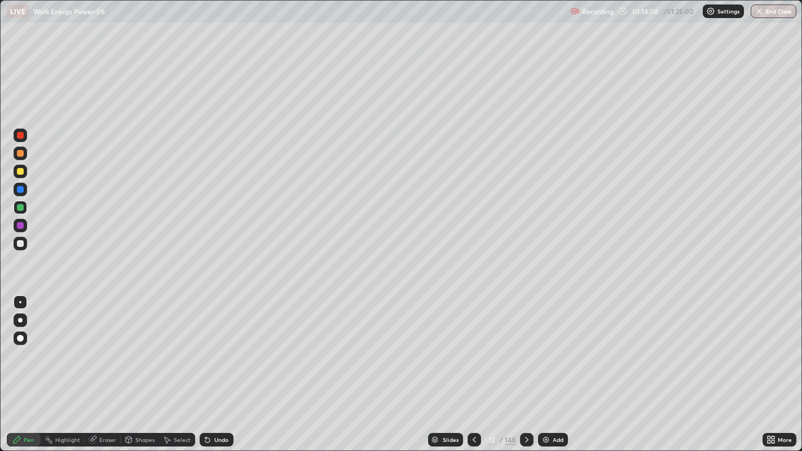
click at [208, 366] on icon at bounding box center [207, 440] width 5 height 5
click at [205, 366] on icon at bounding box center [207, 440] width 5 height 5
click at [204, 366] on icon at bounding box center [207, 440] width 9 height 9
click at [206, 366] on icon at bounding box center [207, 440] width 5 height 5
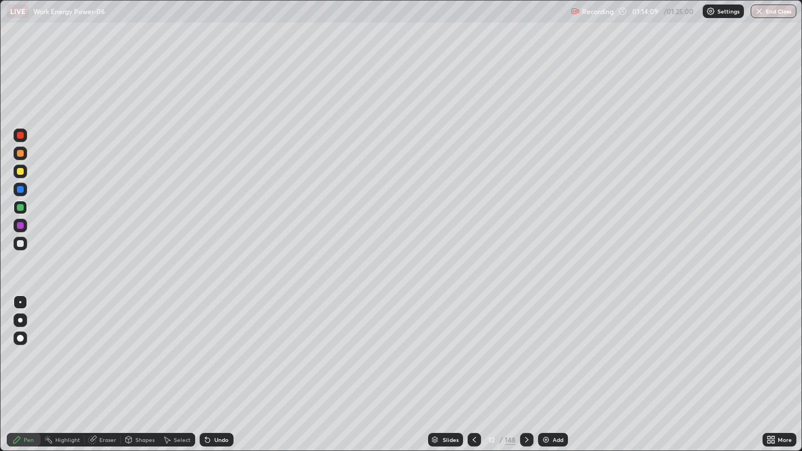
click at [206, 366] on icon at bounding box center [207, 440] width 5 height 5
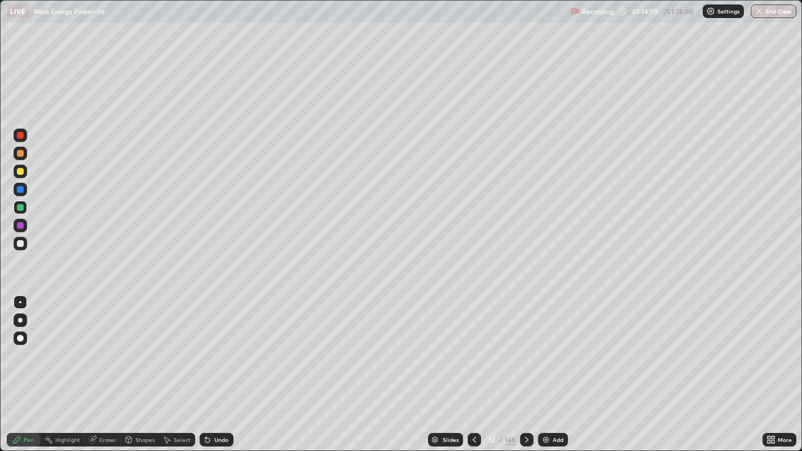
click at [201, 366] on div "Undo" at bounding box center [217, 440] width 34 height 14
click at [21, 227] on div at bounding box center [20, 225] width 7 height 7
click at [214, 366] on div "Undo" at bounding box center [221, 440] width 14 height 6
click at [19, 225] on div at bounding box center [20, 225] width 7 height 7
click at [20, 188] on div at bounding box center [20, 189] width 7 height 7
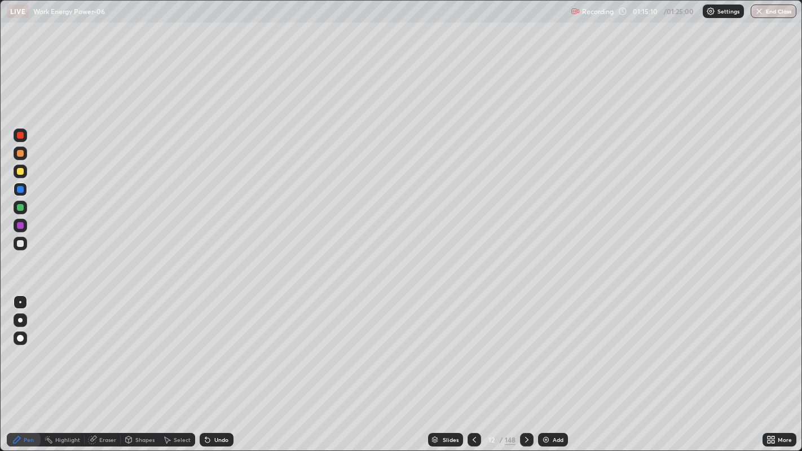
click at [178, 366] on div "Select" at bounding box center [182, 440] width 17 height 6
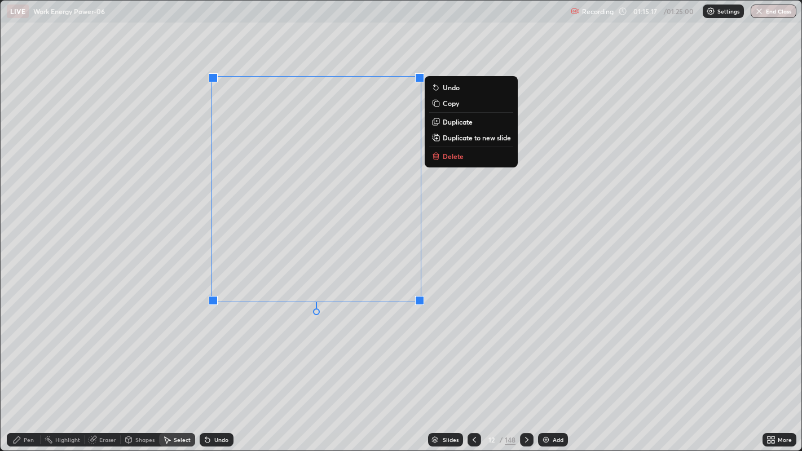
click at [219, 366] on div "0 ° Undo Copy Duplicate Duplicate to new slide Delete" at bounding box center [402, 226] width 802 height 451
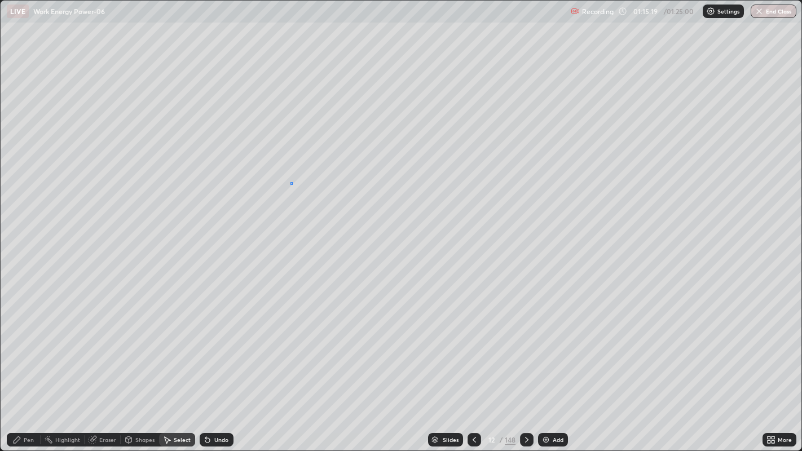
click at [0, 0] on div at bounding box center [0, 0] width 0 height 0
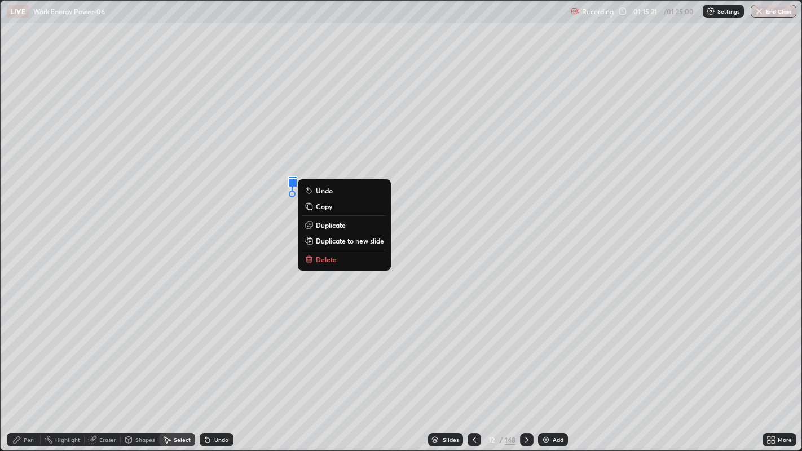
click at [28, 366] on div "Pen" at bounding box center [29, 440] width 10 height 6
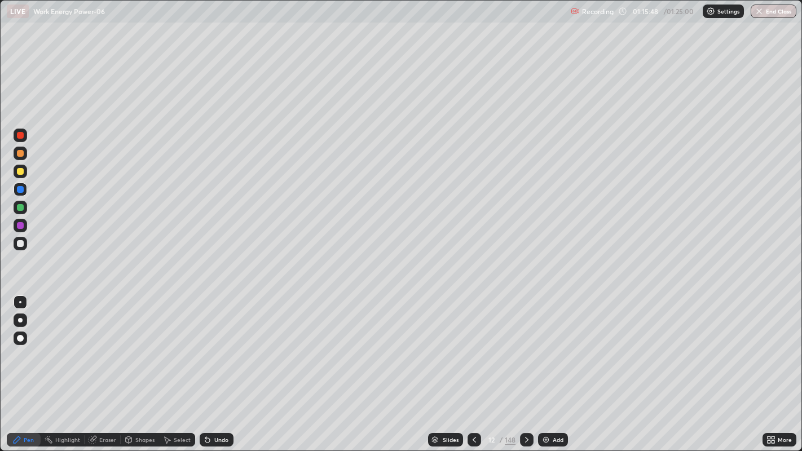
click at [222, 366] on div "Undo" at bounding box center [221, 440] width 14 height 6
click at [20, 170] on div at bounding box center [20, 171] width 7 height 7
click at [21, 138] on div at bounding box center [20, 135] width 7 height 7
click at [226, 366] on div "Undo" at bounding box center [221, 440] width 14 height 6
click at [220, 366] on div "Undo" at bounding box center [217, 440] width 34 height 14
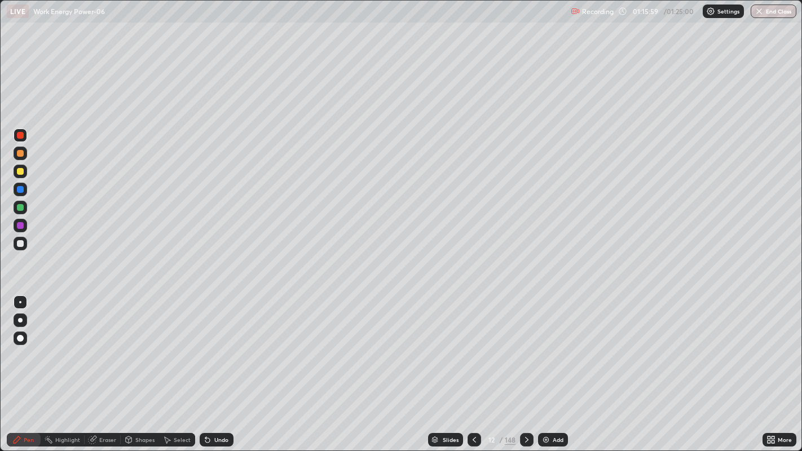
click at [219, 366] on div "Undo" at bounding box center [221, 440] width 14 height 6
click at [217, 366] on div "Undo" at bounding box center [217, 440] width 34 height 14
click at [214, 366] on div "Undo" at bounding box center [217, 440] width 34 height 14
click at [213, 366] on div "Undo" at bounding box center [217, 440] width 34 height 14
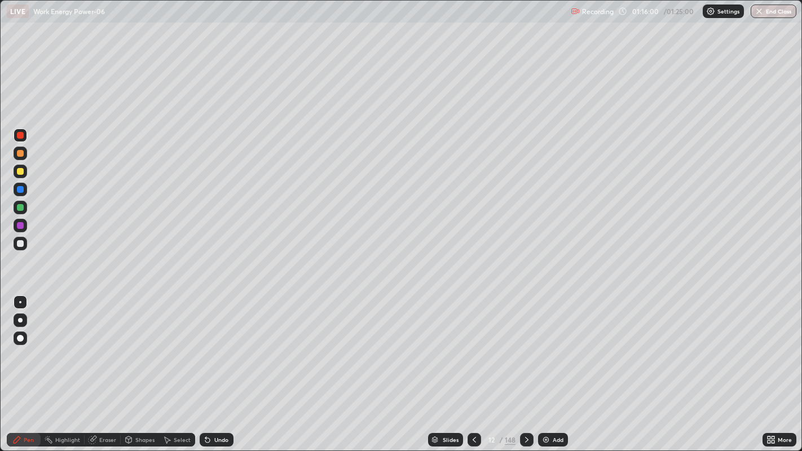
click at [213, 366] on div "Undo" at bounding box center [217, 440] width 34 height 14
click at [214, 366] on div "Undo" at bounding box center [221, 440] width 14 height 6
click at [21, 225] on div at bounding box center [20, 225] width 7 height 7
click at [17, 135] on div at bounding box center [20, 135] width 7 height 7
click at [20, 190] on div at bounding box center [20, 189] width 7 height 7
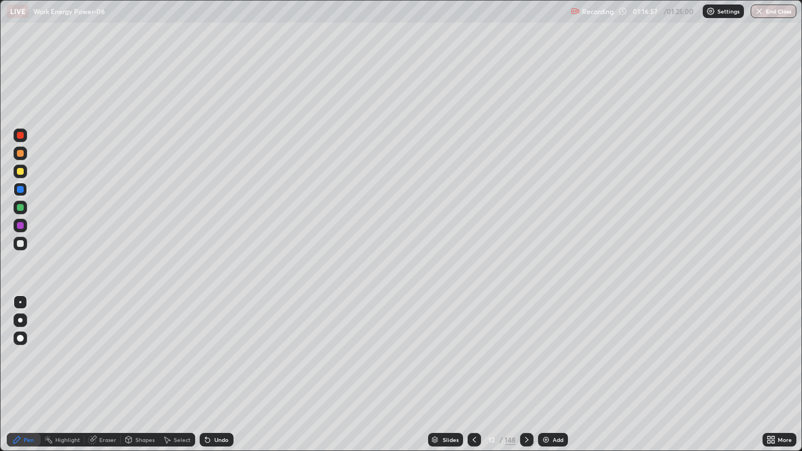
click at [19, 156] on div at bounding box center [20, 153] width 7 height 7
click at [20, 226] on div at bounding box center [20, 225] width 7 height 7
click at [21, 244] on div at bounding box center [20, 243] width 7 height 7
click at [206, 366] on icon at bounding box center [207, 440] width 5 height 5
click at [552, 366] on div "Add" at bounding box center [553, 440] width 30 height 14
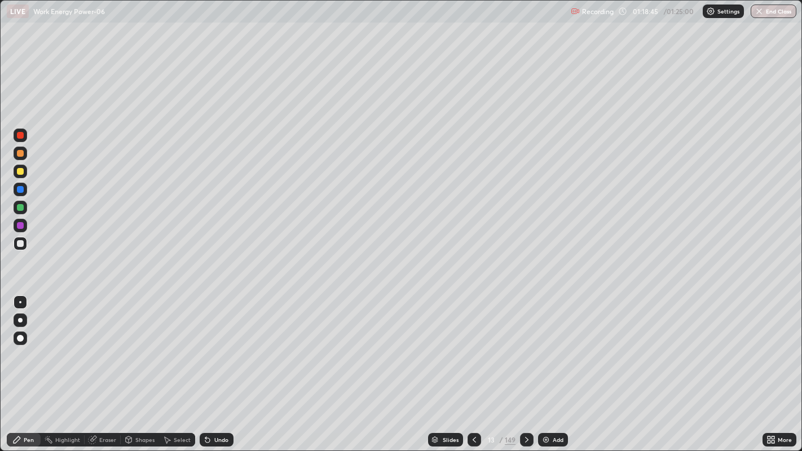
click at [20, 244] on div at bounding box center [20, 243] width 7 height 7
click at [19, 173] on div at bounding box center [20, 171] width 7 height 7
click at [20, 226] on div at bounding box center [20, 225] width 7 height 7
click at [214, 366] on div "Undo" at bounding box center [221, 440] width 14 height 6
click at [210, 366] on icon at bounding box center [207, 440] width 9 height 9
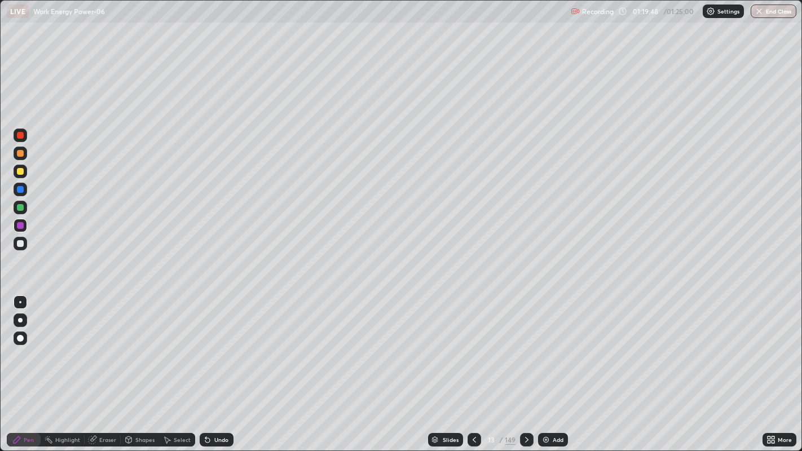
click at [23, 210] on div at bounding box center [21, 208] width 14 height 14
click at [23, 137] on div at bounding box center [20, 135] width 7 height 7
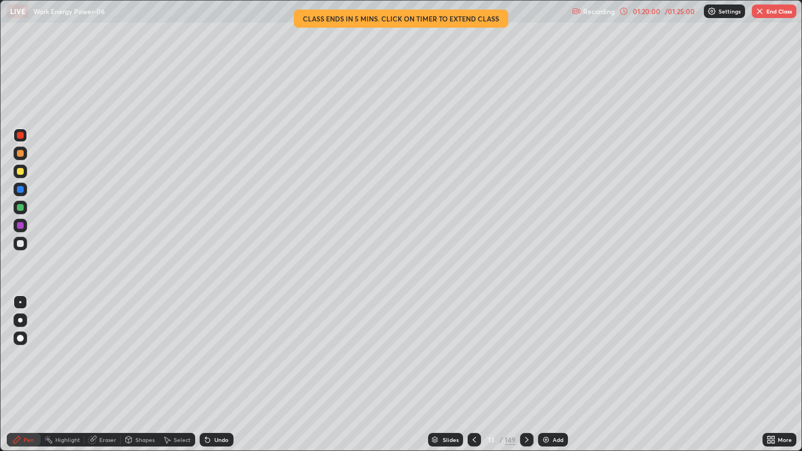
click at [218, 366] on div "Undo" at bounding box center [221, 440] width 14 height 6
